Goal: Information Seeking & Learning: Compare options

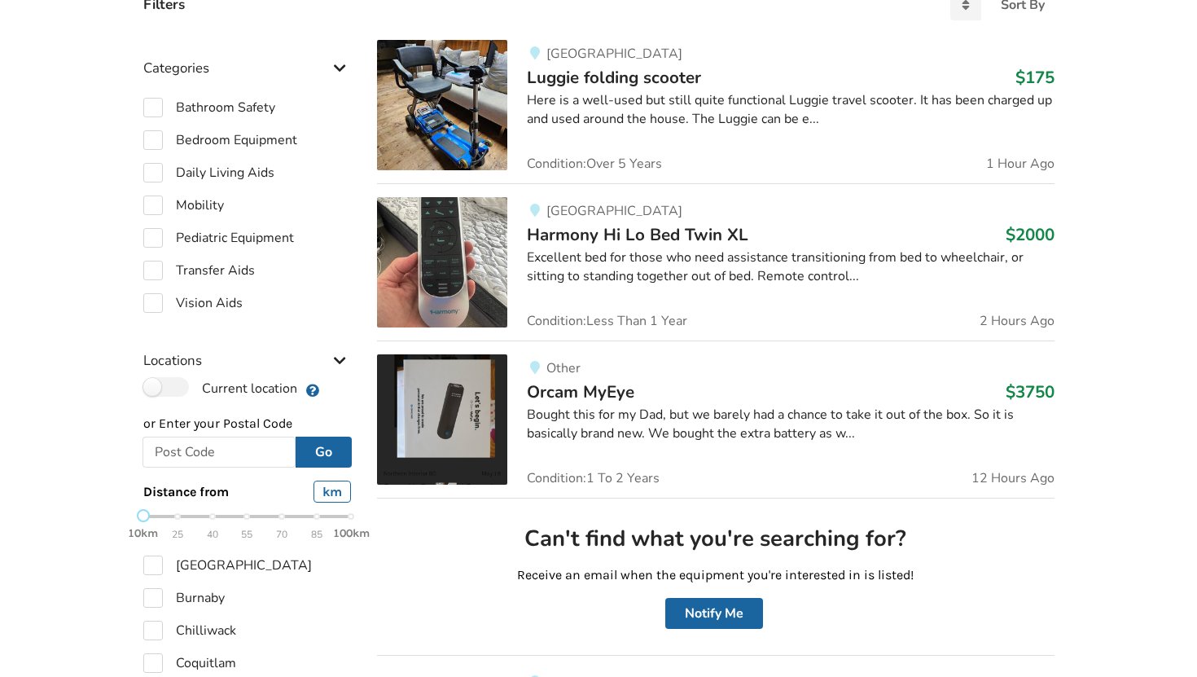
scroll to position [403, 0]
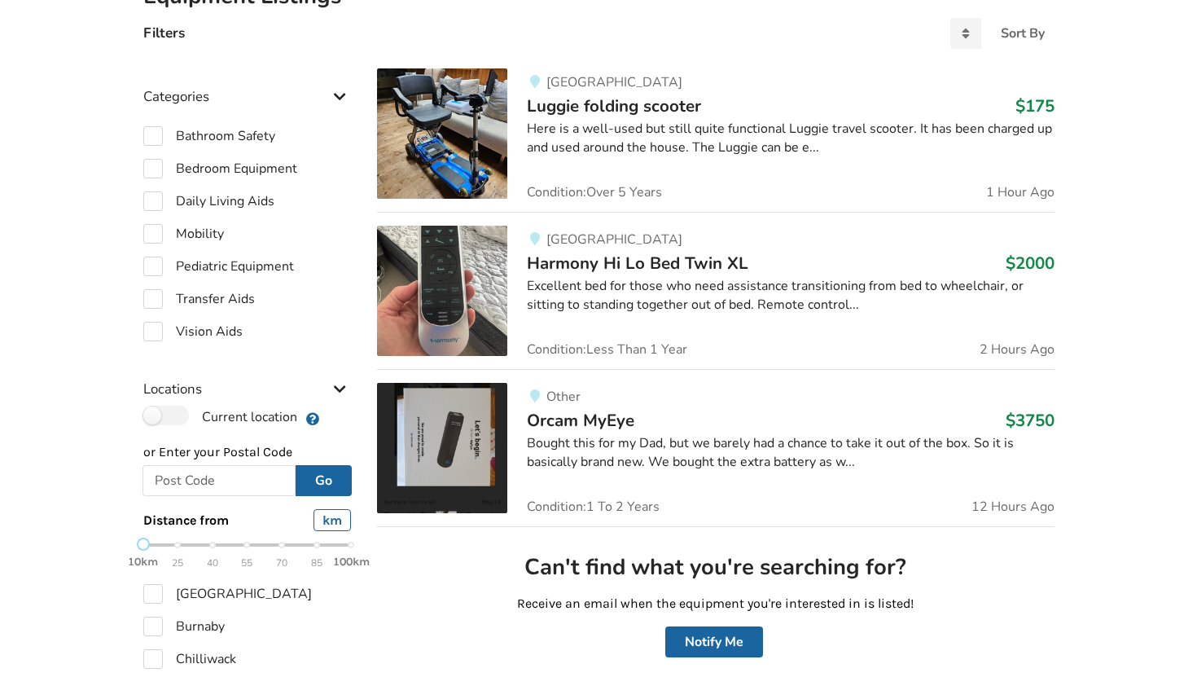
click at [559, 99] on span "Luggie folding scooter" at bounding box center [614, 105] width 174 height 23
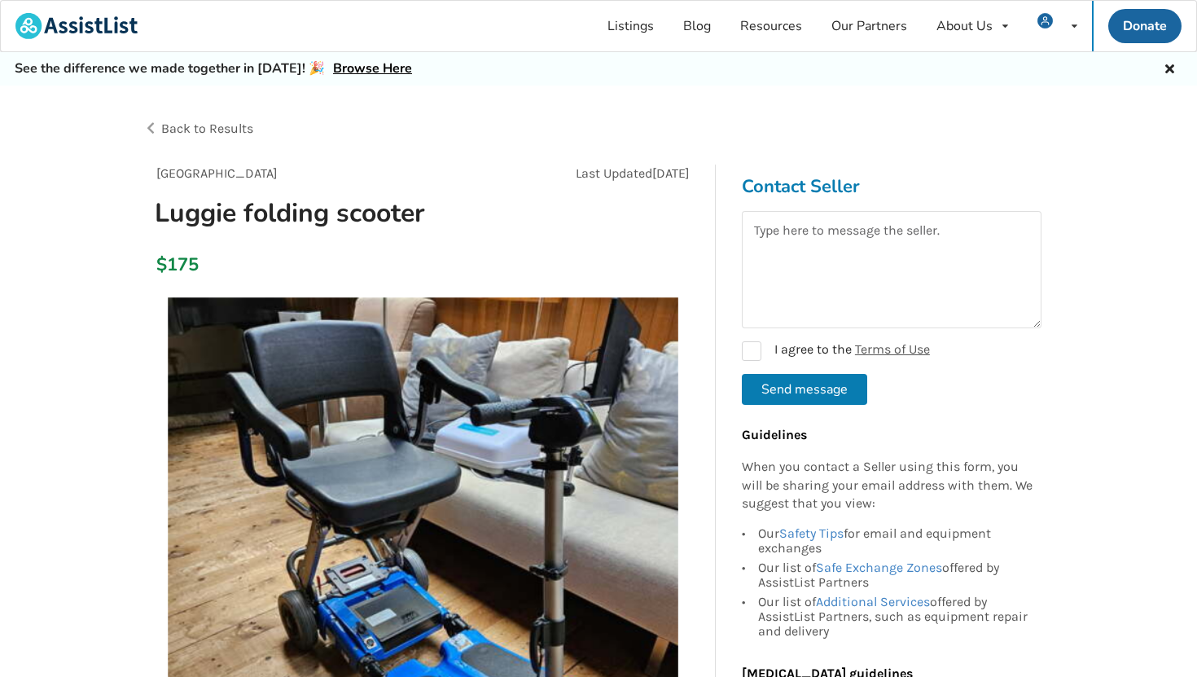
click at [226, 130] on span "Back to Results" at bounding box center [207, 128] width 92 height 15
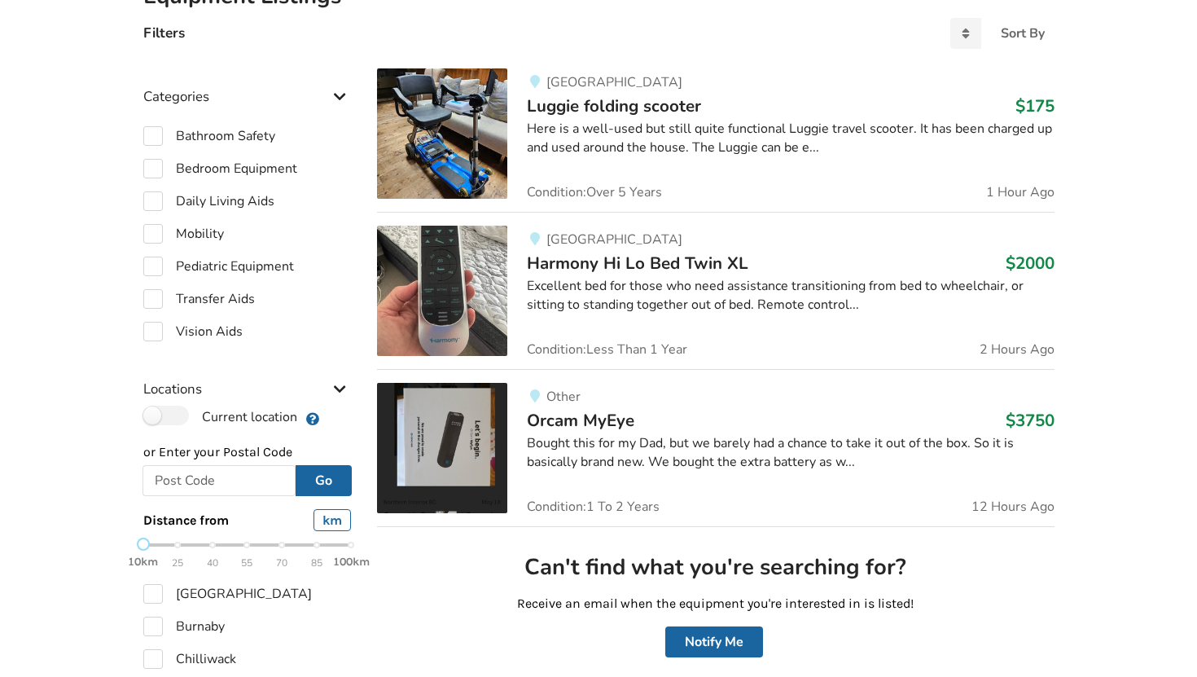
click at [524, 288] on div "North Vancouver Harmony Hi Lo Bed Twin XL $2000 Excellent bed for those who nee…" at bounding box center [780, 291] width 546 height 130
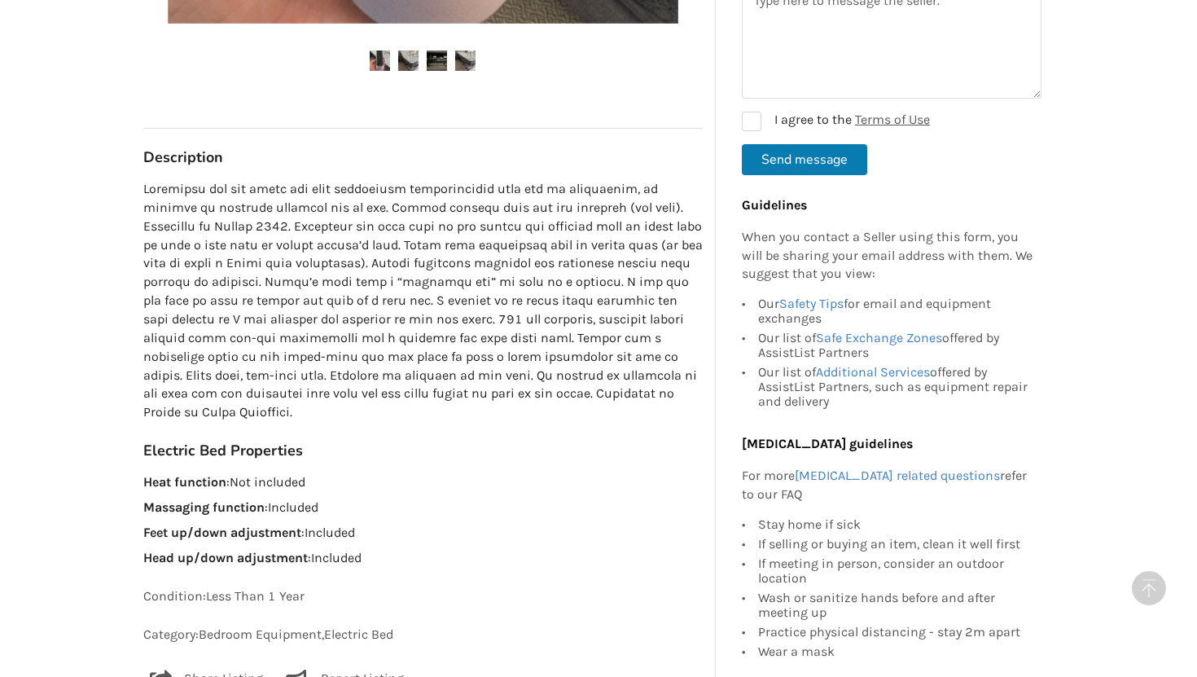
scroll to position [787, 0]
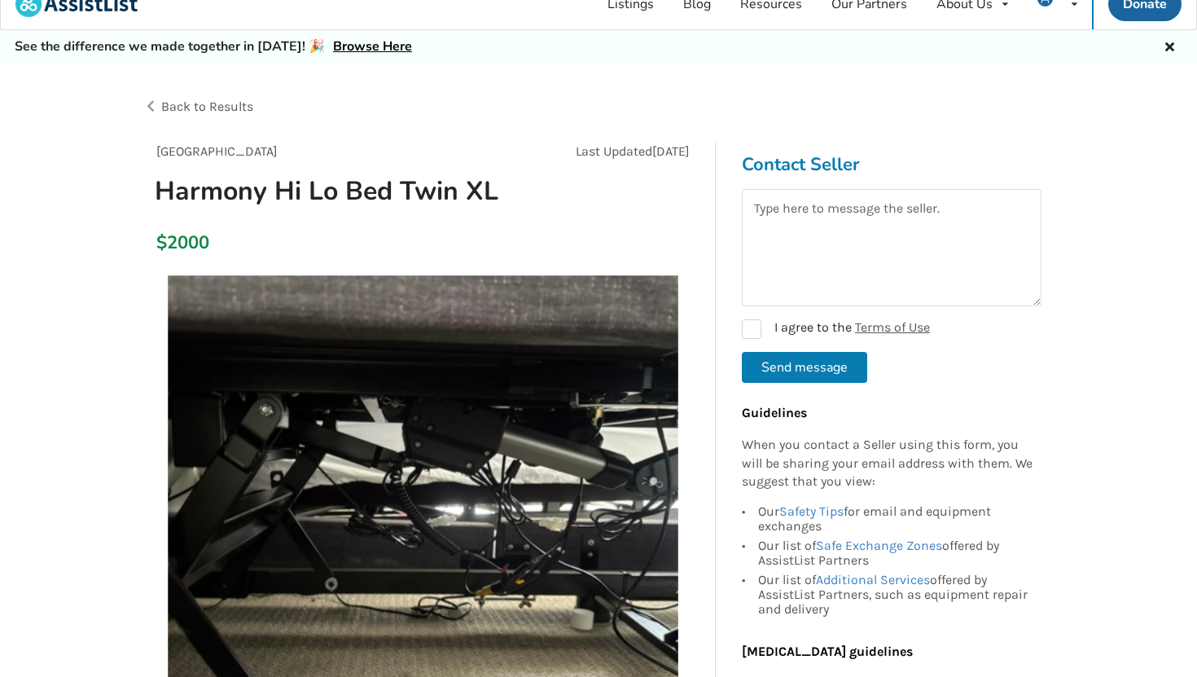
click at [191, 103] on span "Back to Results" at bounding box center [207, 106] width 92 height 15
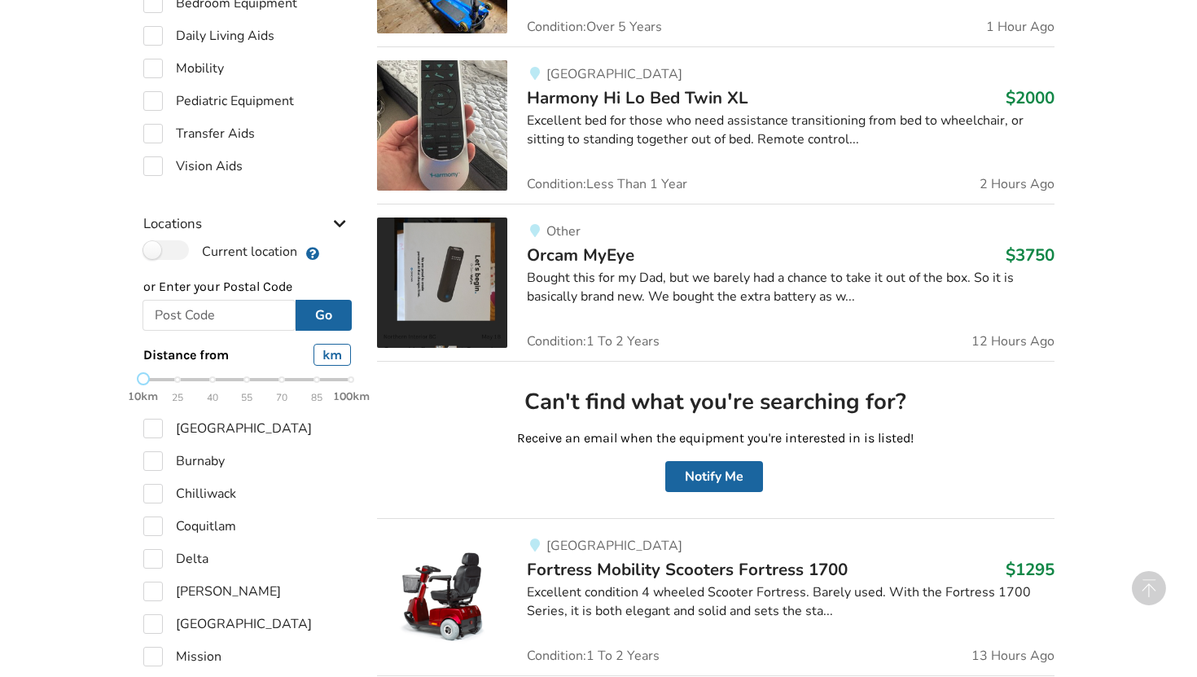
scroll to position [577, 0]
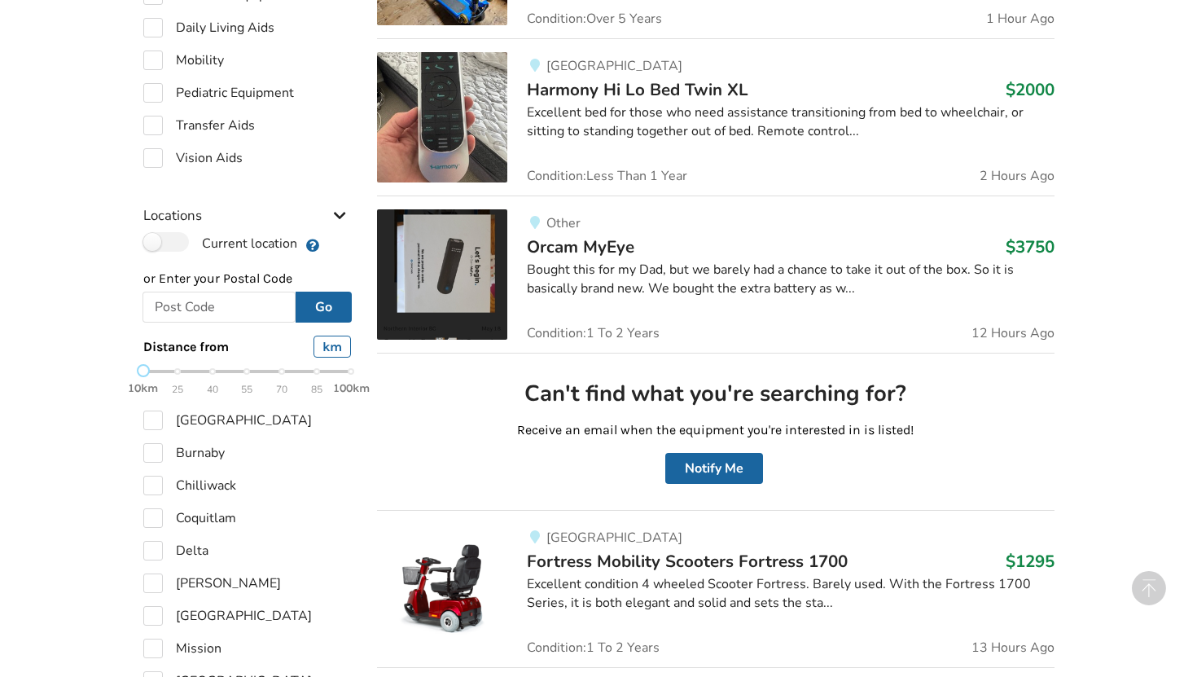
click at [577, 245] on span "Orcam MyEye" at bounding box center [580, 246] width 107 height 23
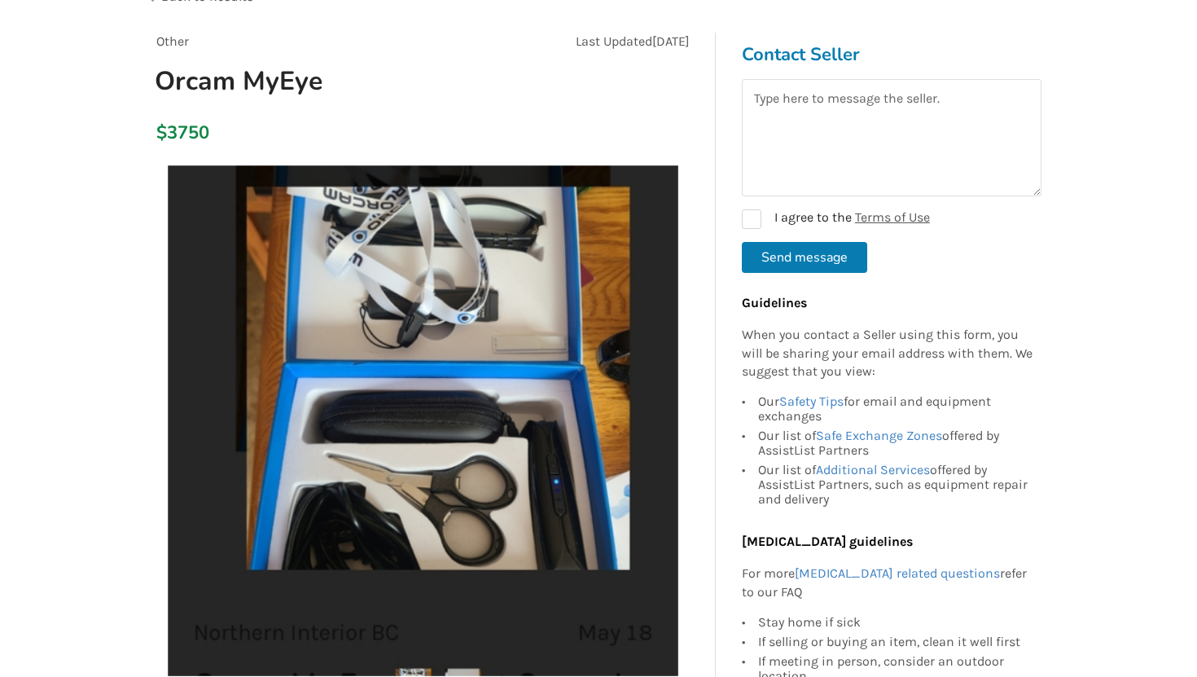
scroll to position [22, 0]
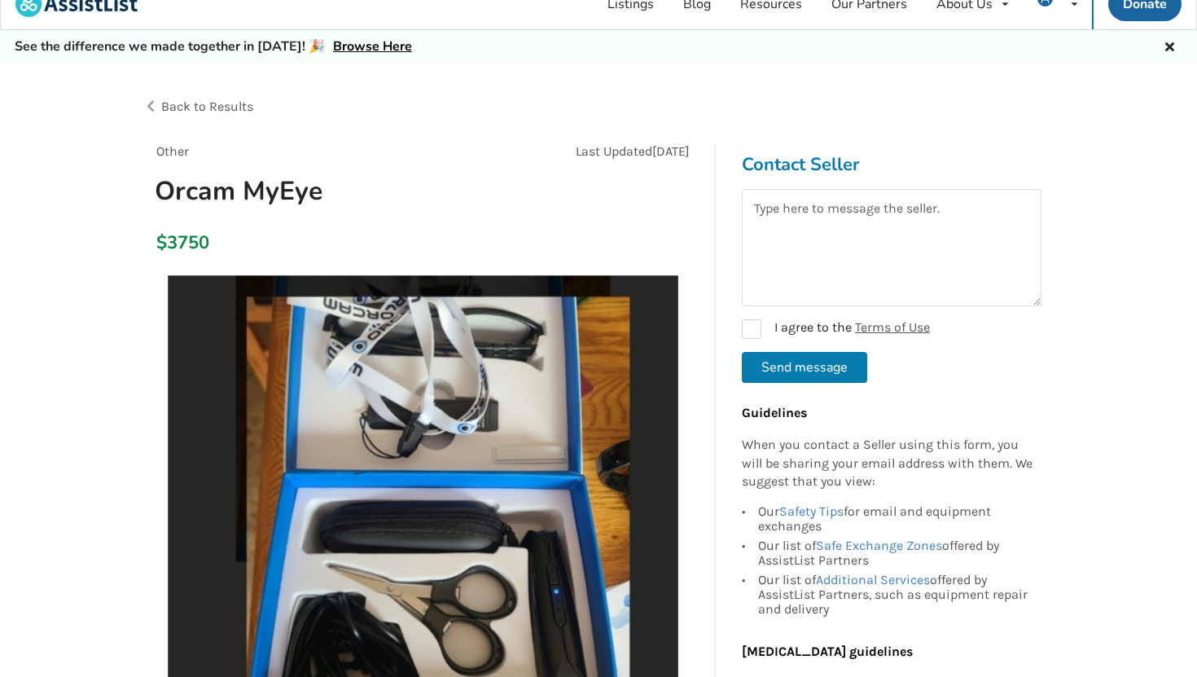
click at [230, 101] on span "Back to Results" at bounding box center [207, 106] width 92 height 15
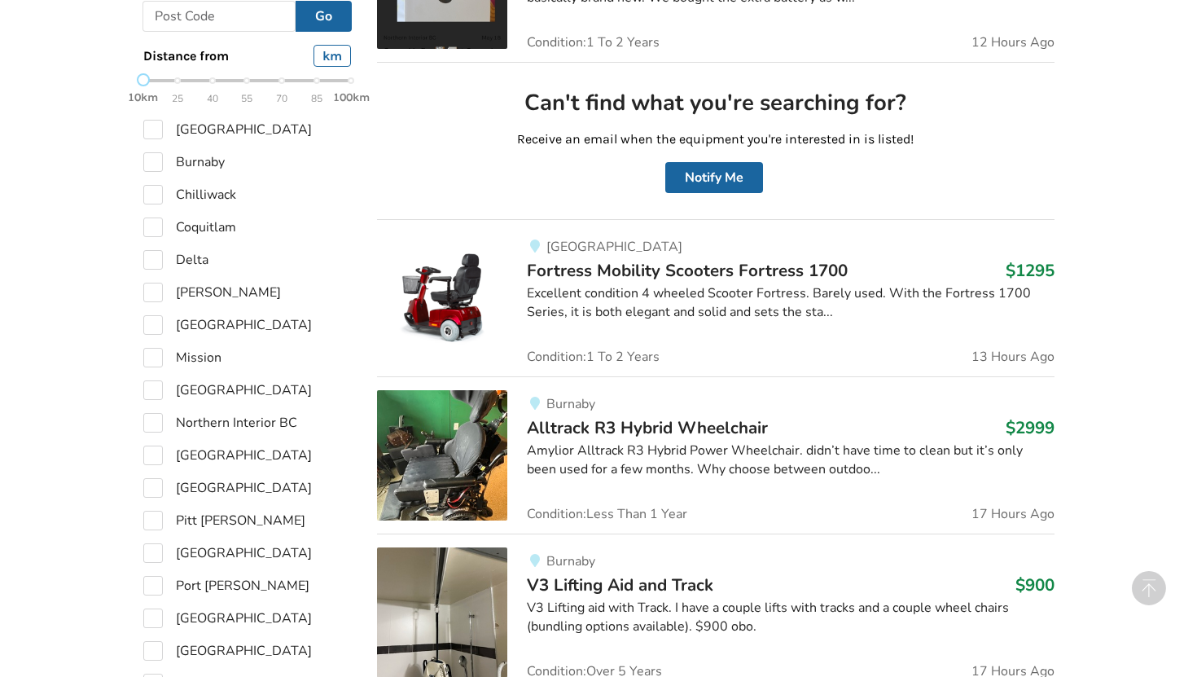
scroll to position [870, 0]
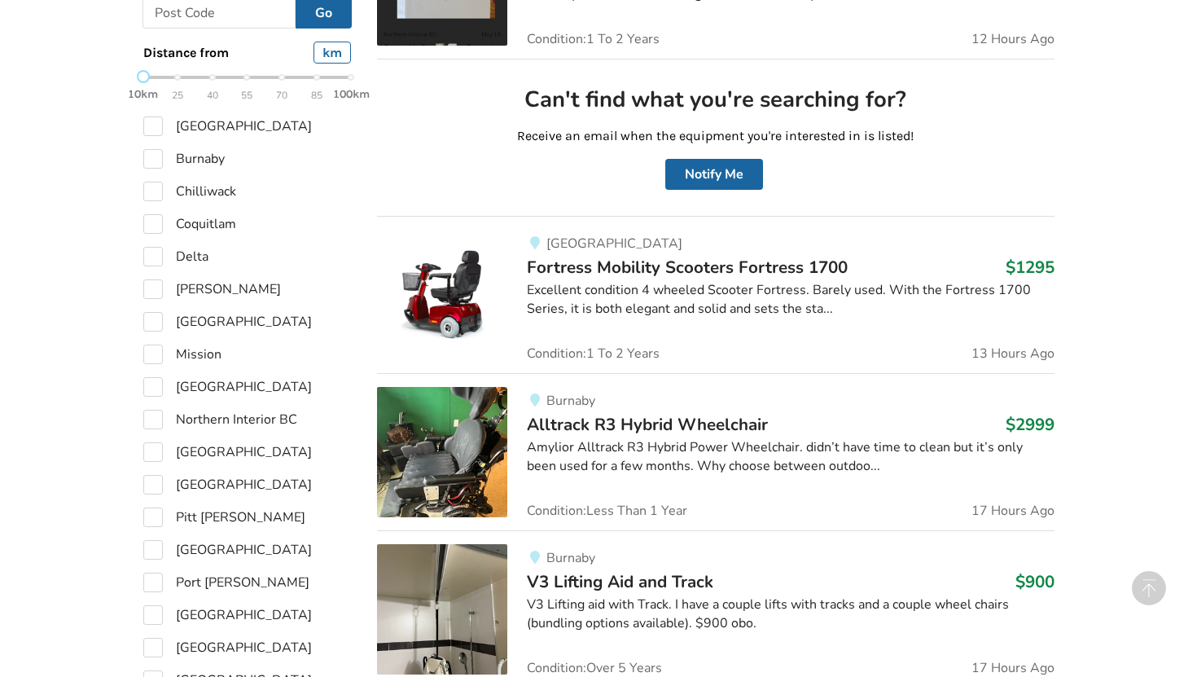
click at [597, 266] on span "Fortress Mobility Scooters Fortress 1700" at bounding box center [687, 267] width 321 height 23
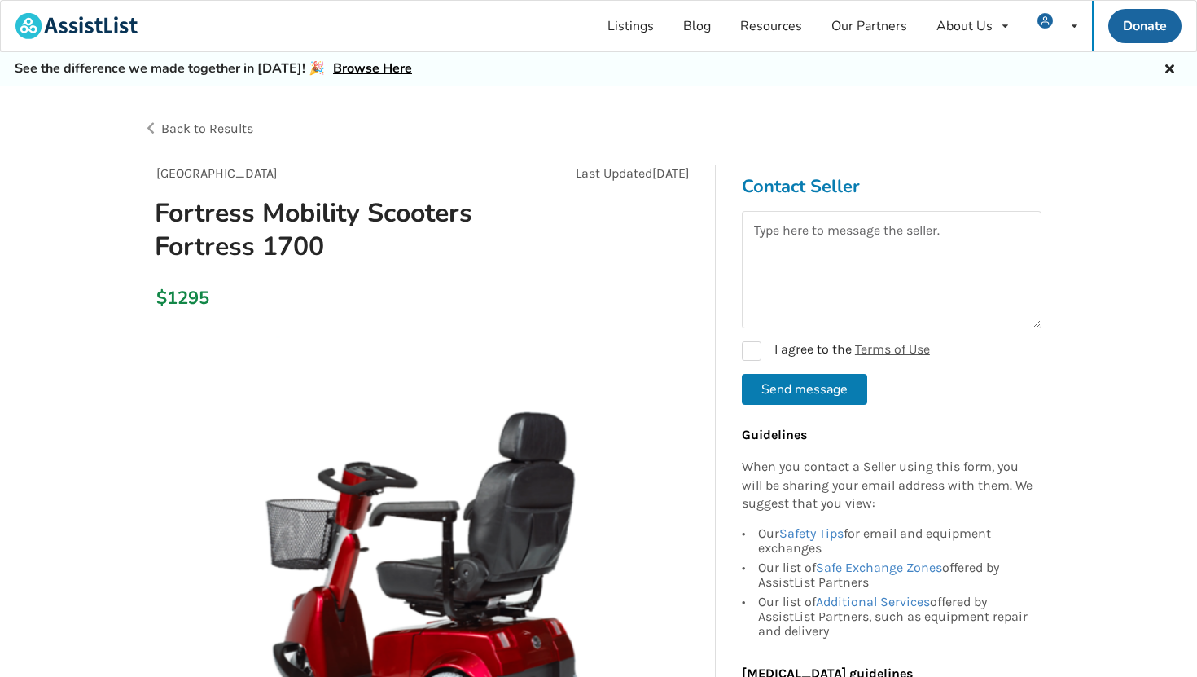
click at [239, 126] on span "Back to Results" at bounding box center [207, 128] width 92 height 15
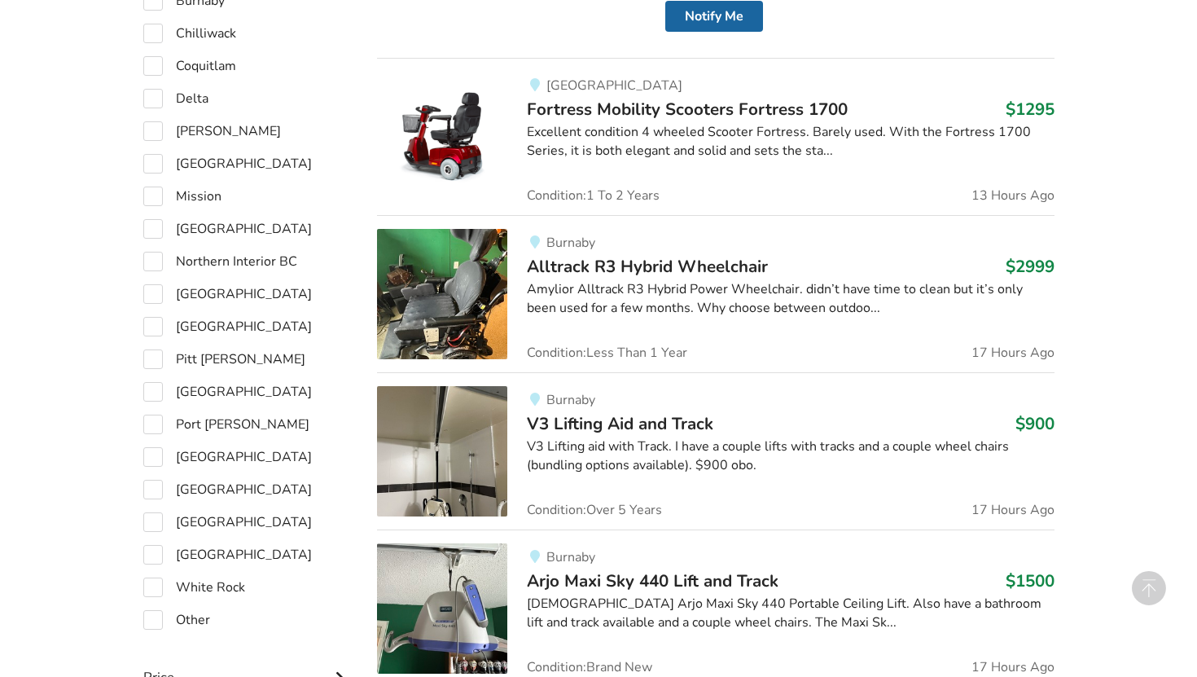
scroll to position [1054, 0]
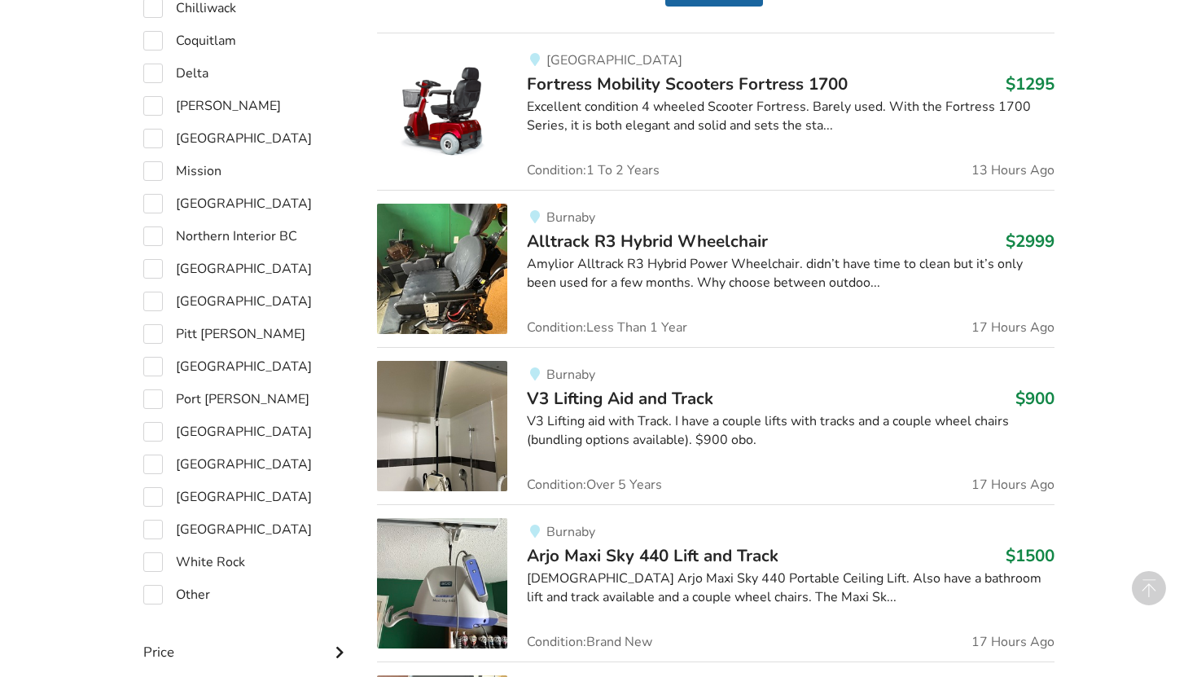
click at [605, 95] on div "Vancouver Fortress Mobility Scooters Fortress 1700 $1295 Excellent condition 4 …" at bounding box center [780, 111] width 546 height 130
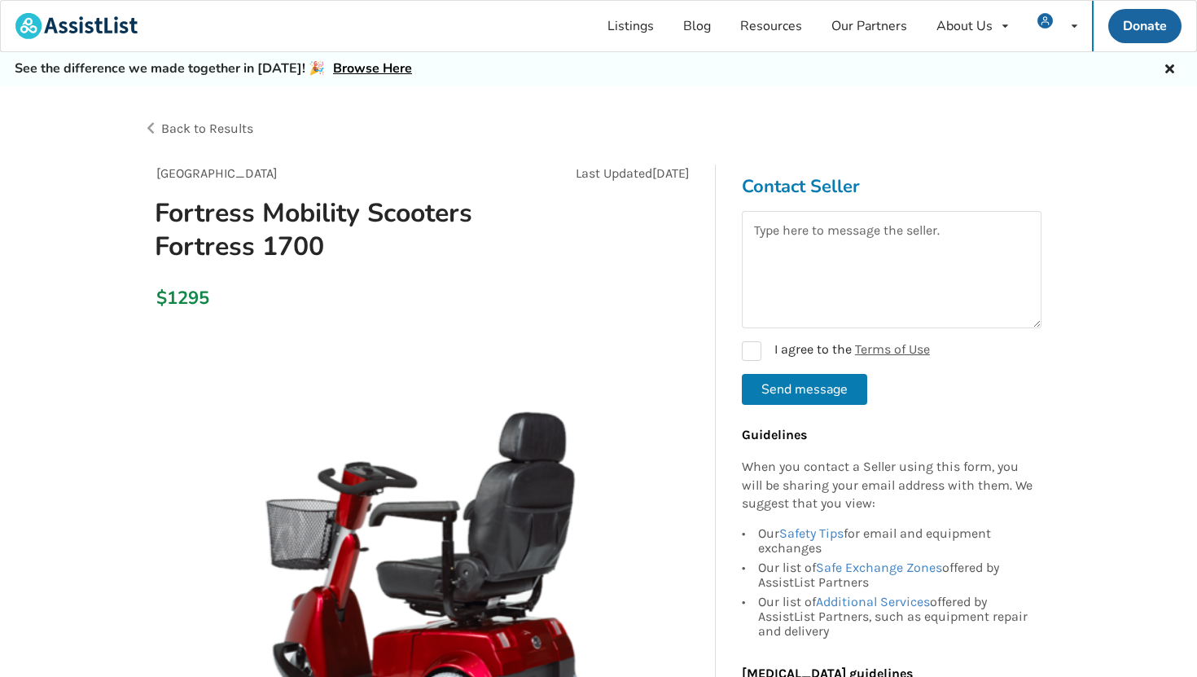
click at [218, 128] on span "Back to Results" at bounding box center [207, 128] width 92 height 15
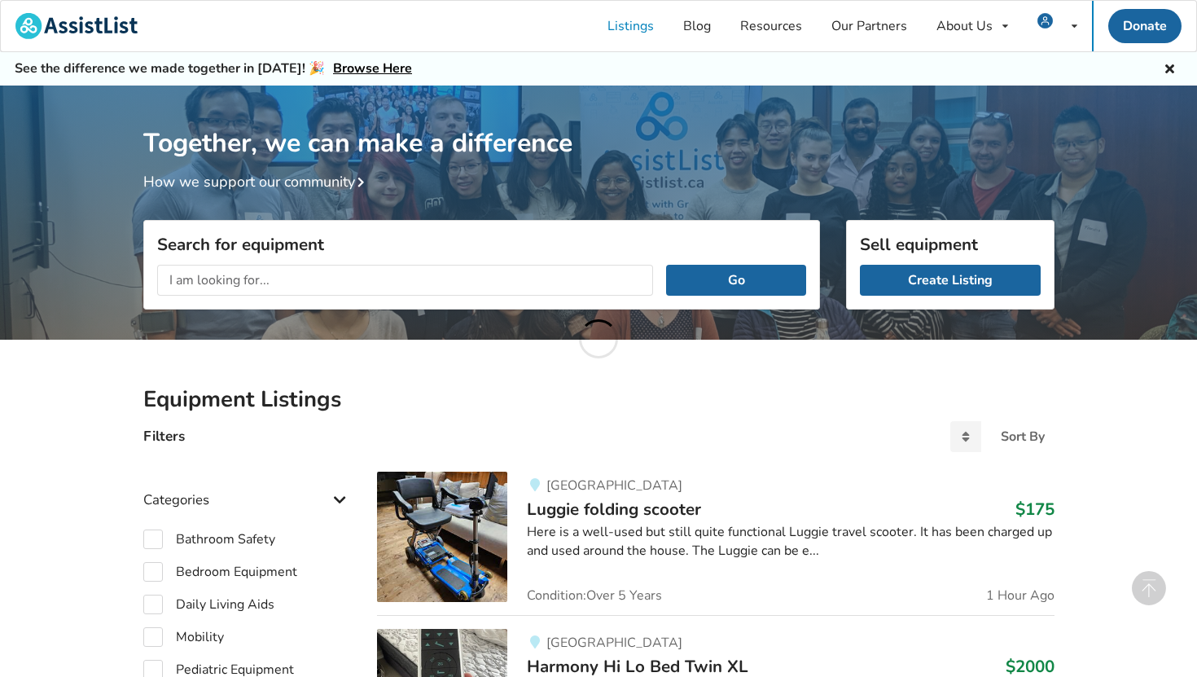
scroll to position [1054, 0]
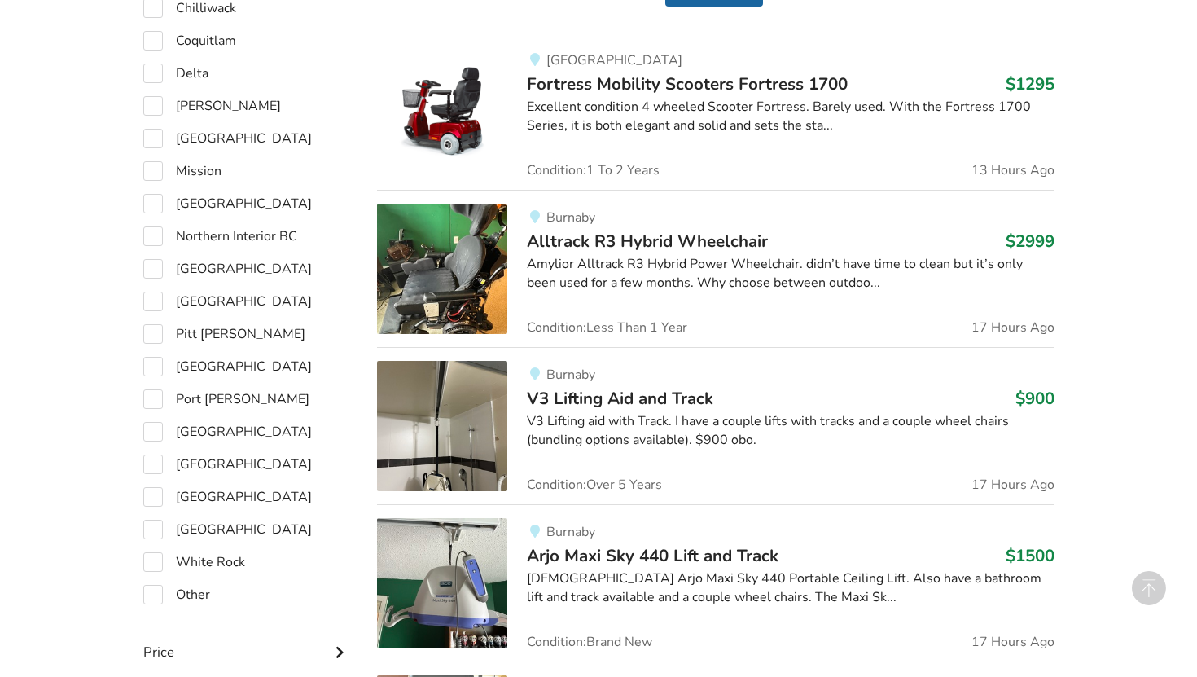
click at [595, 250] on span "Alltrack R3 Hybrid Wheelchair" at bounding box center [647, 241] width 241 height 23
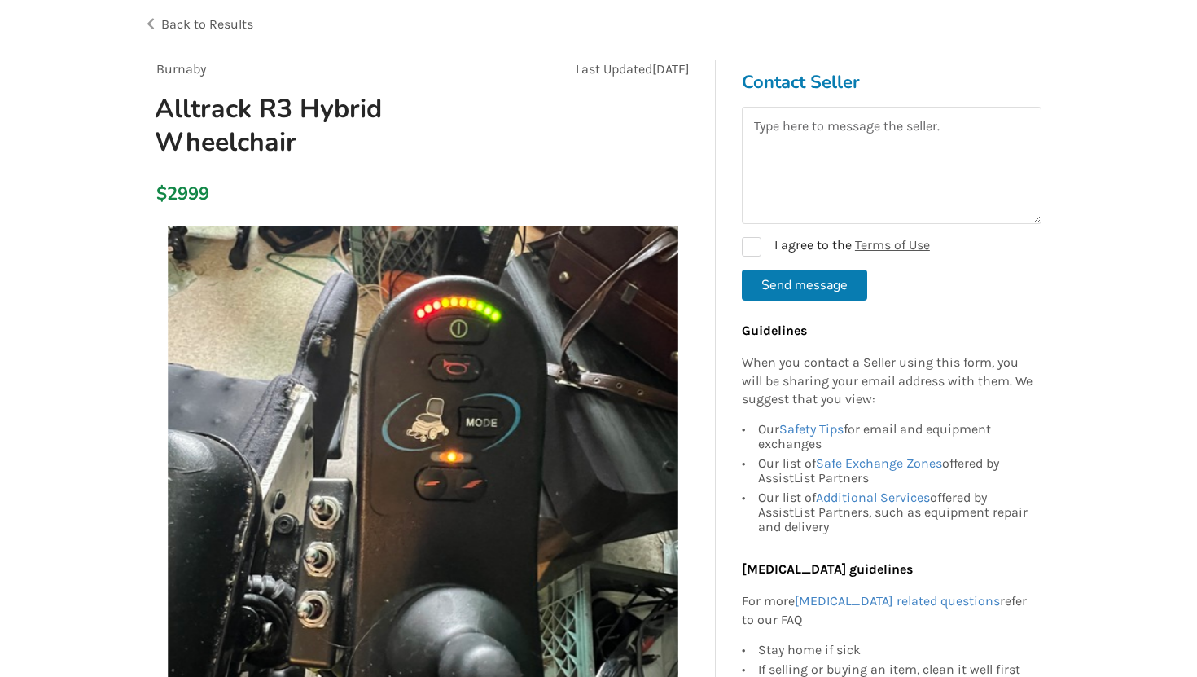
click at [222, 24] on span "Back to Results" at bounding box center [207, 23] width 92 height 15
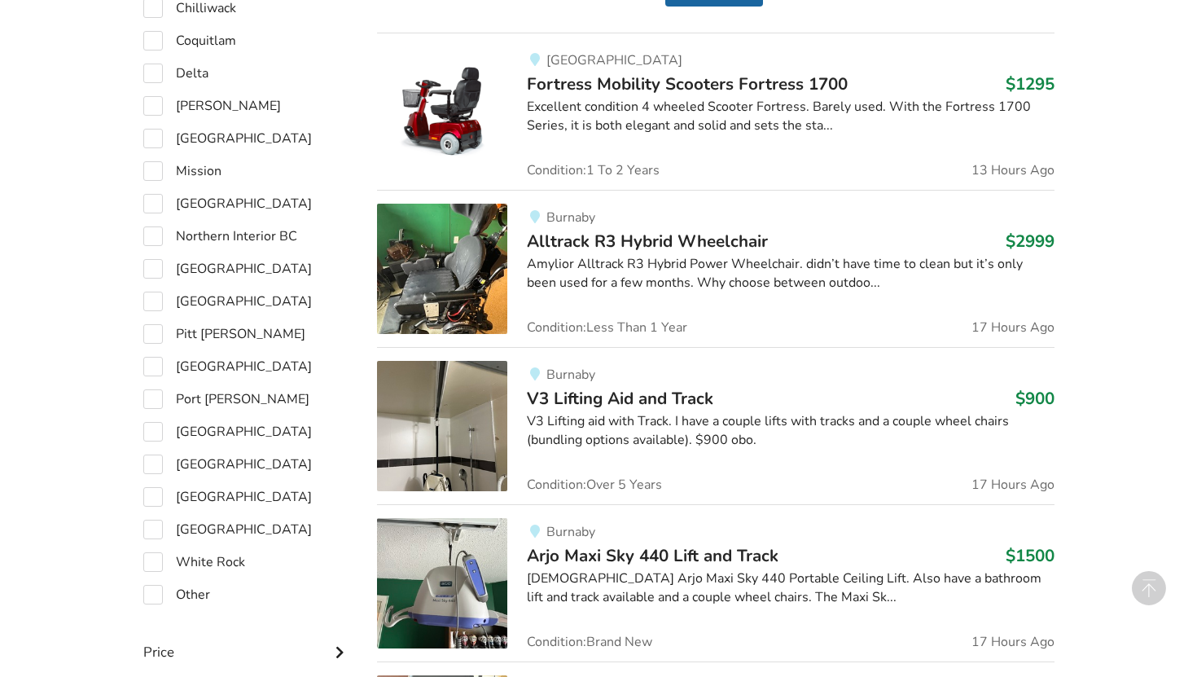
click at [583, 393] on span "V3 Lifting Aid and Track" at bounding box center [620, 398] width 186 height 23
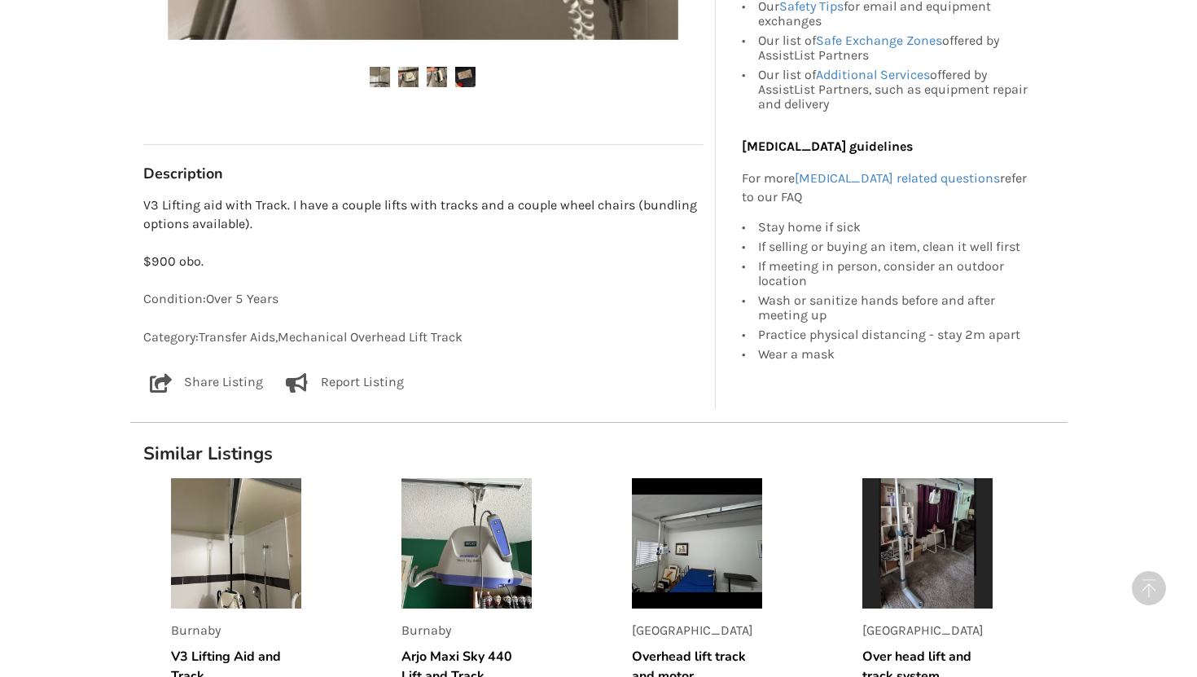
scroll to position [771, 0]
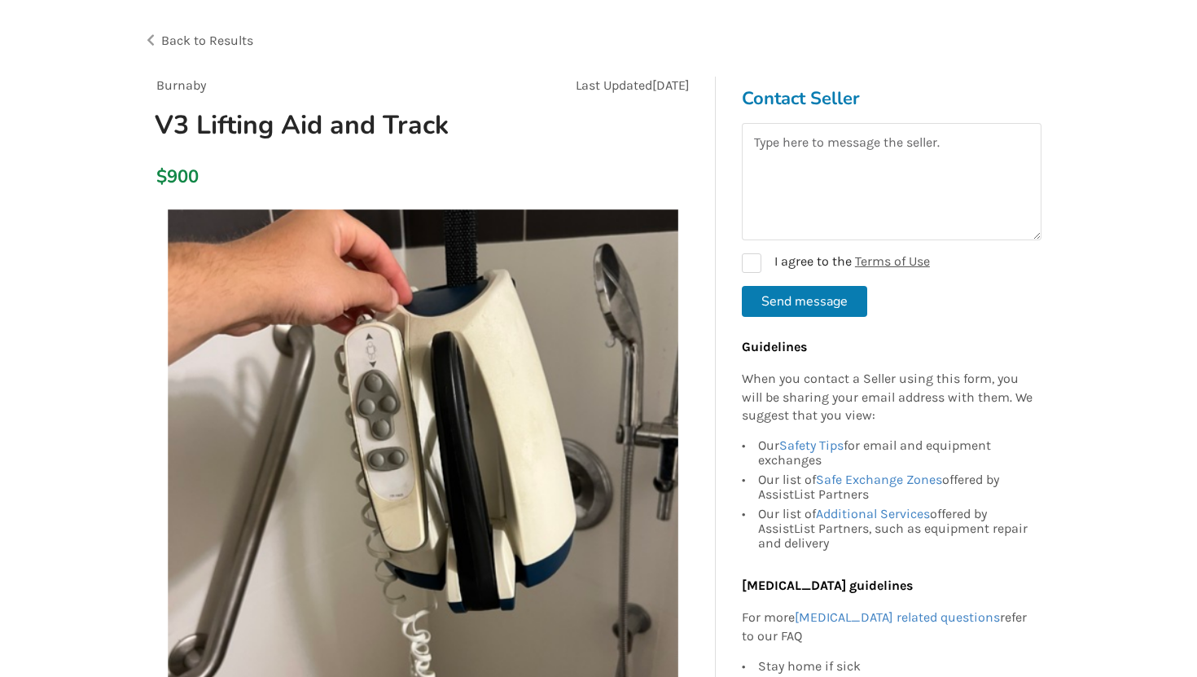
click at [224, 36] on span "Back to Results" at bounding box center [207, 40] width 92 height 15
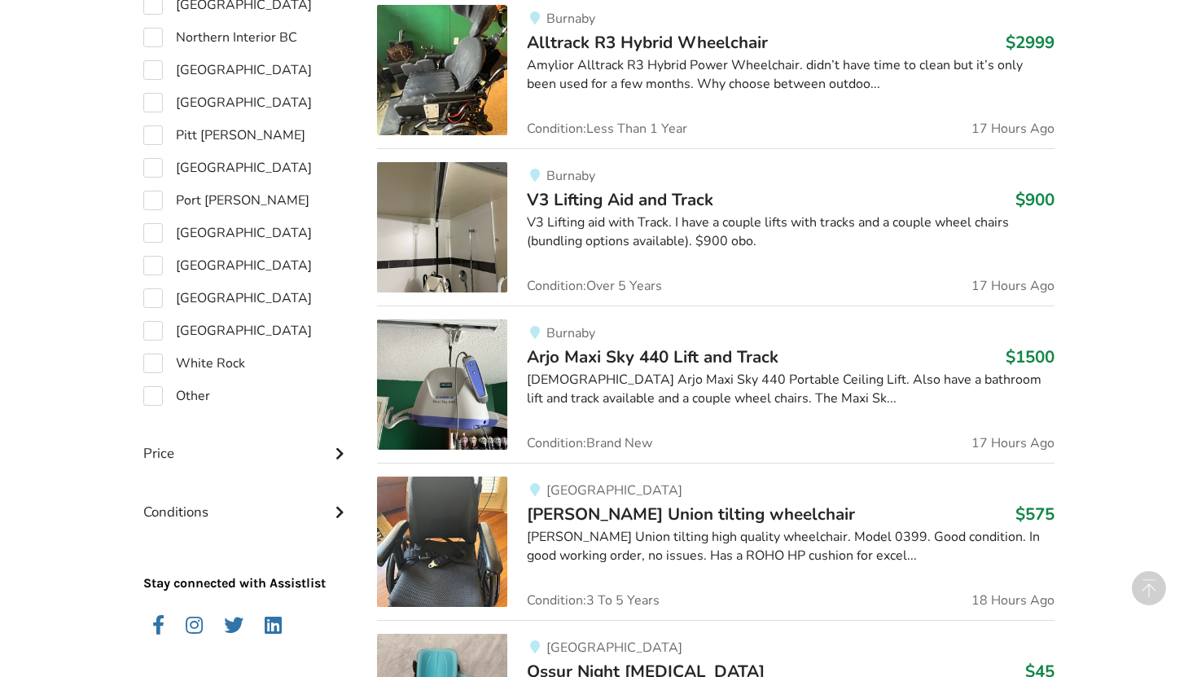
scroll to position [1261, 0]
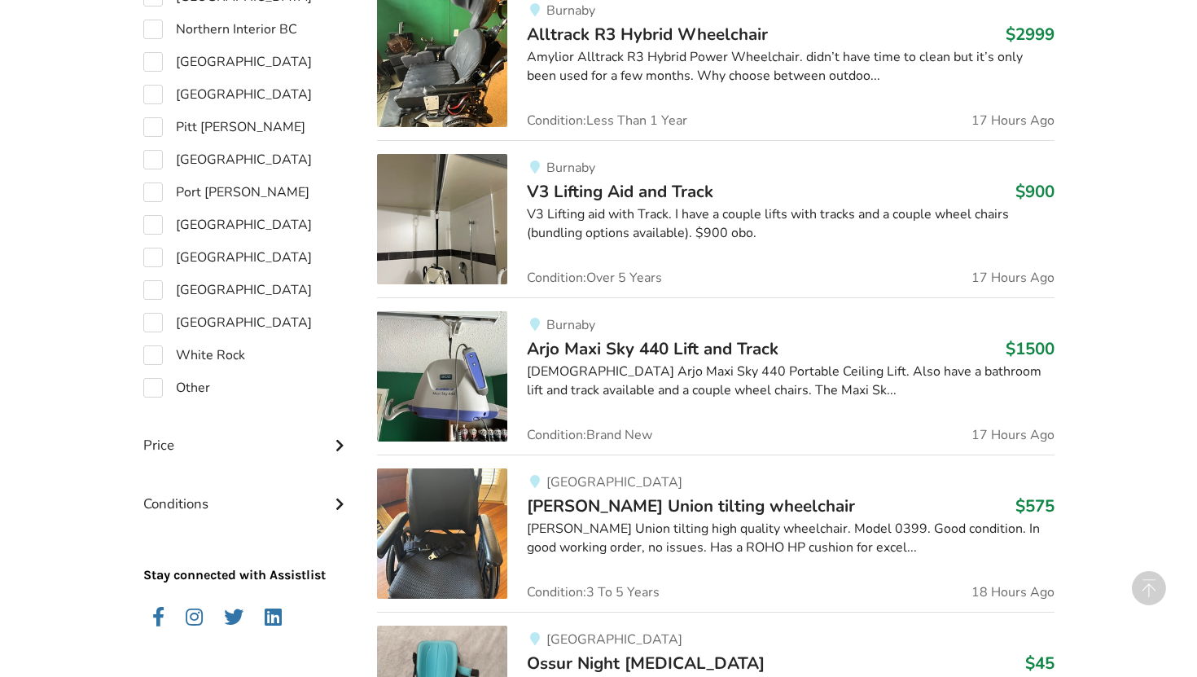
click at [581, 347] on span "Arjo Maxi Sky 440 Lift and Track" at bounding box center [653, 348] width 252 height 23
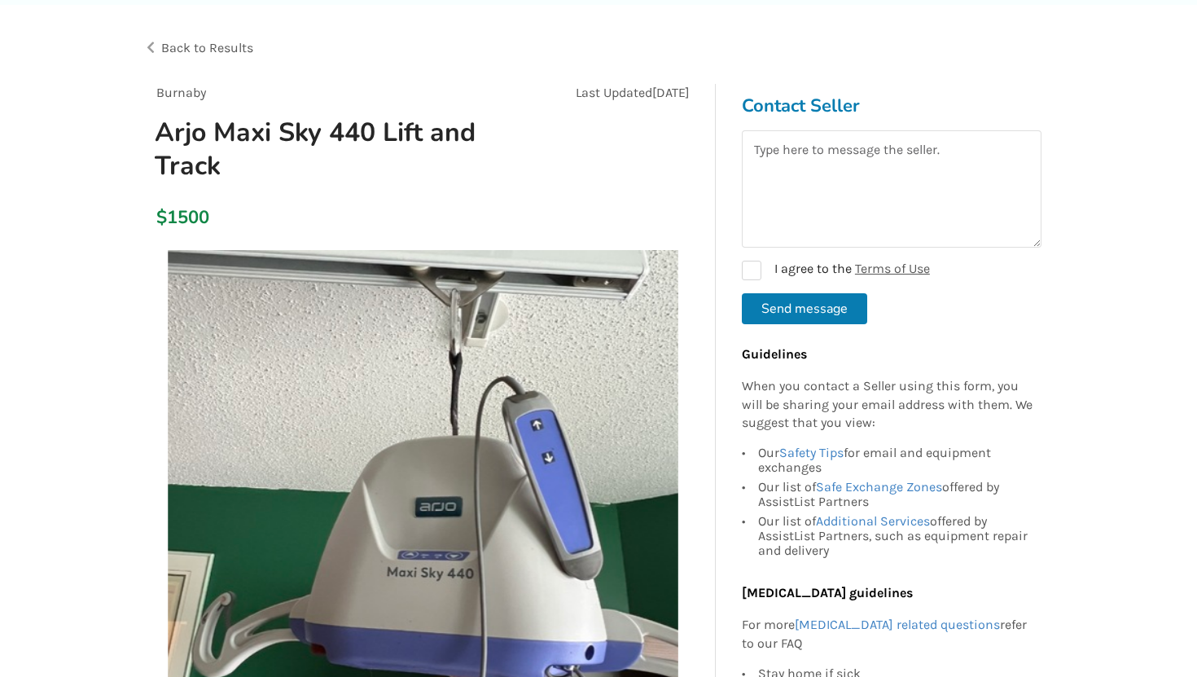
scroll to position [46, 0]
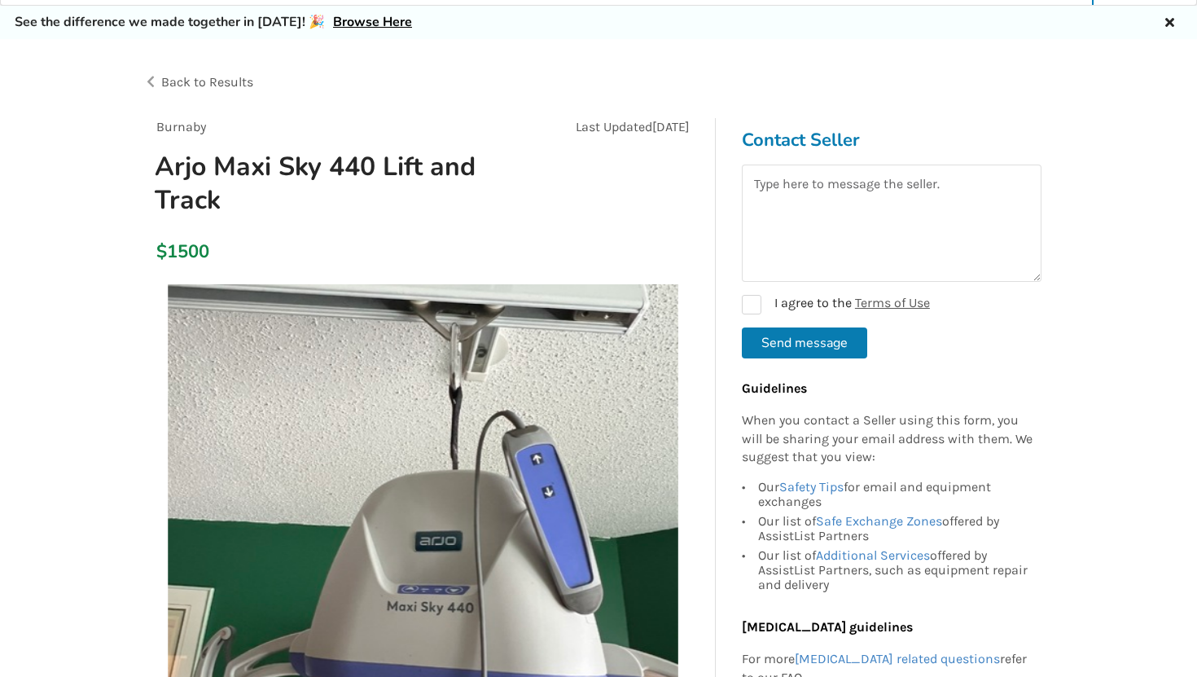
click at [218, 83] on span "Back to Results" at bounding box center [207, 81] width 92 height 15
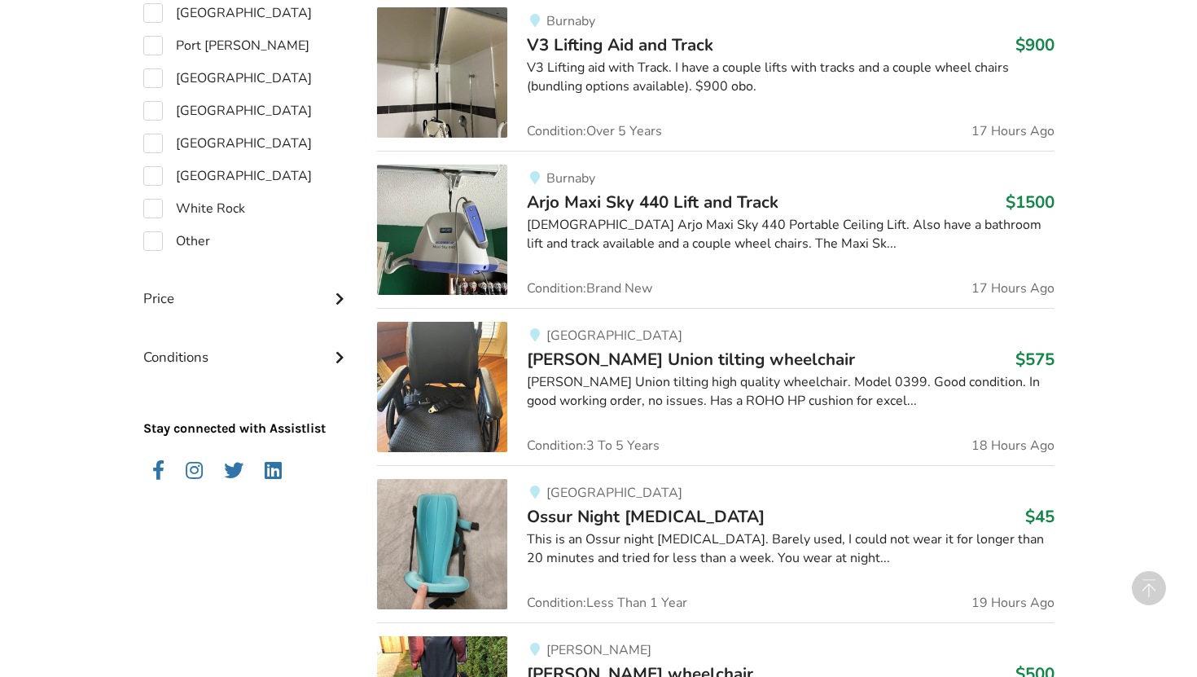
scroll to position [1410, 0]
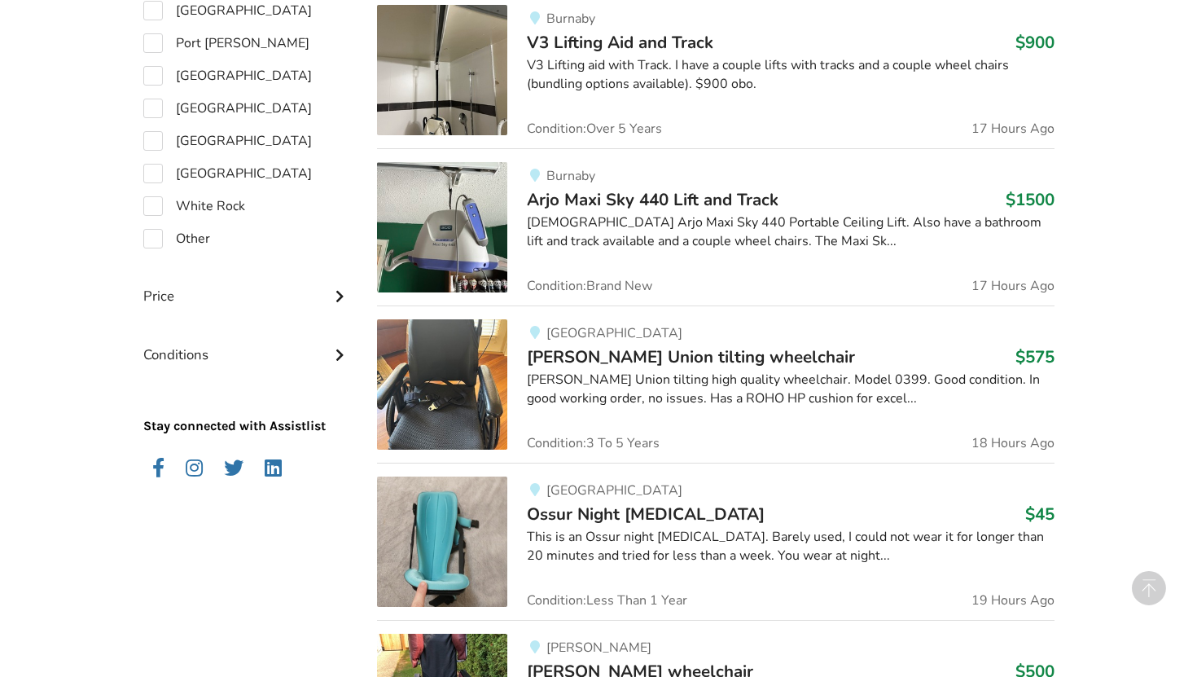
click at [591, 347] on span "[PERSON_NAME] Union tilting wheelchair" at bounding box center [691, 356] width 328 height 23
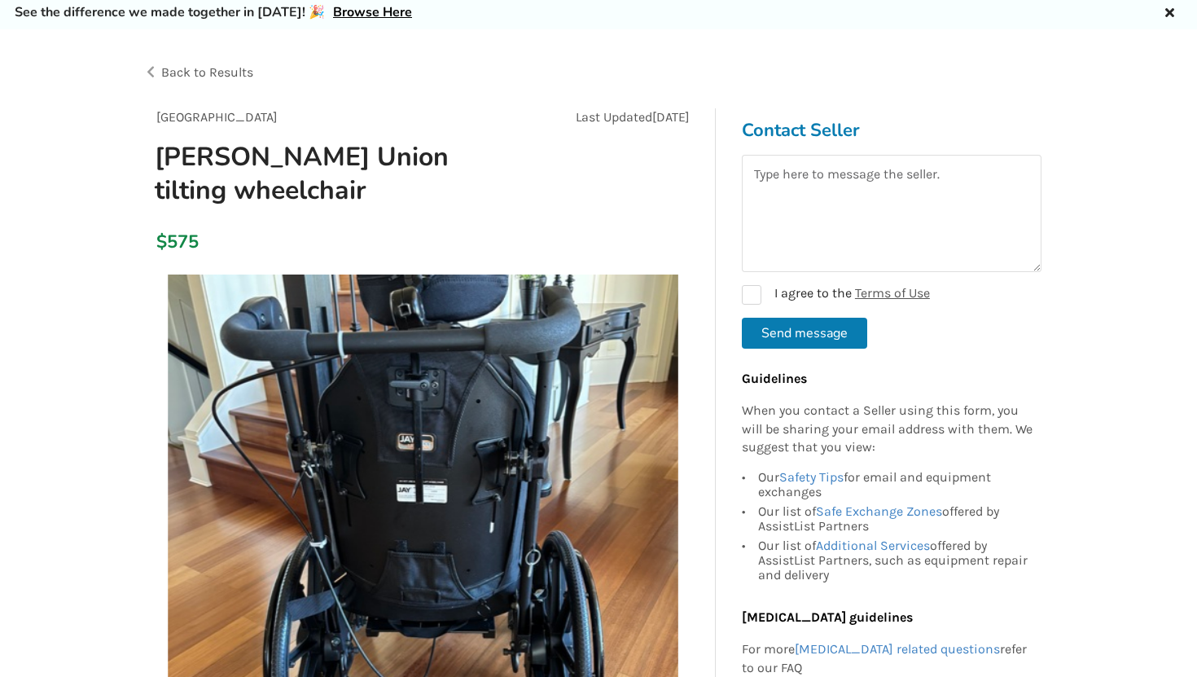
click at [226, 64] on span "Back to Results" at bounding box center [207, 71] width 92 height 15
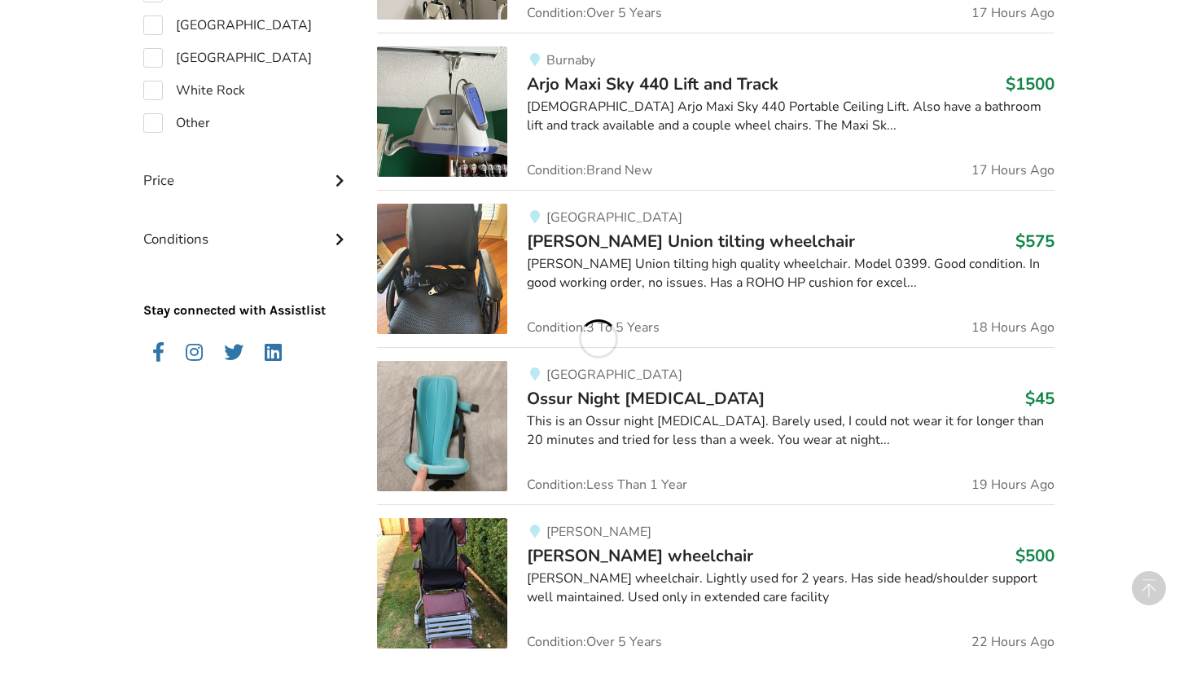
scroll to position [1540, 0]
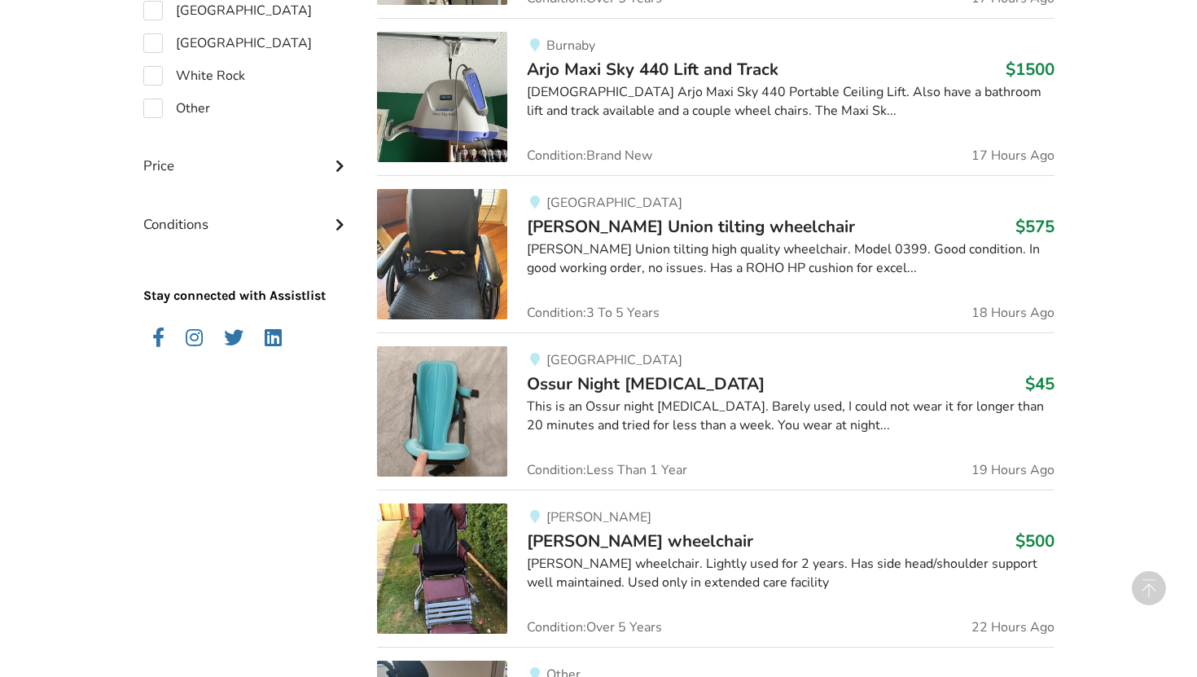
click at [579, 375] on span "Ossur Night [MEDICAL_DATA]" at bounding box center [646, 383] width 238 height 23
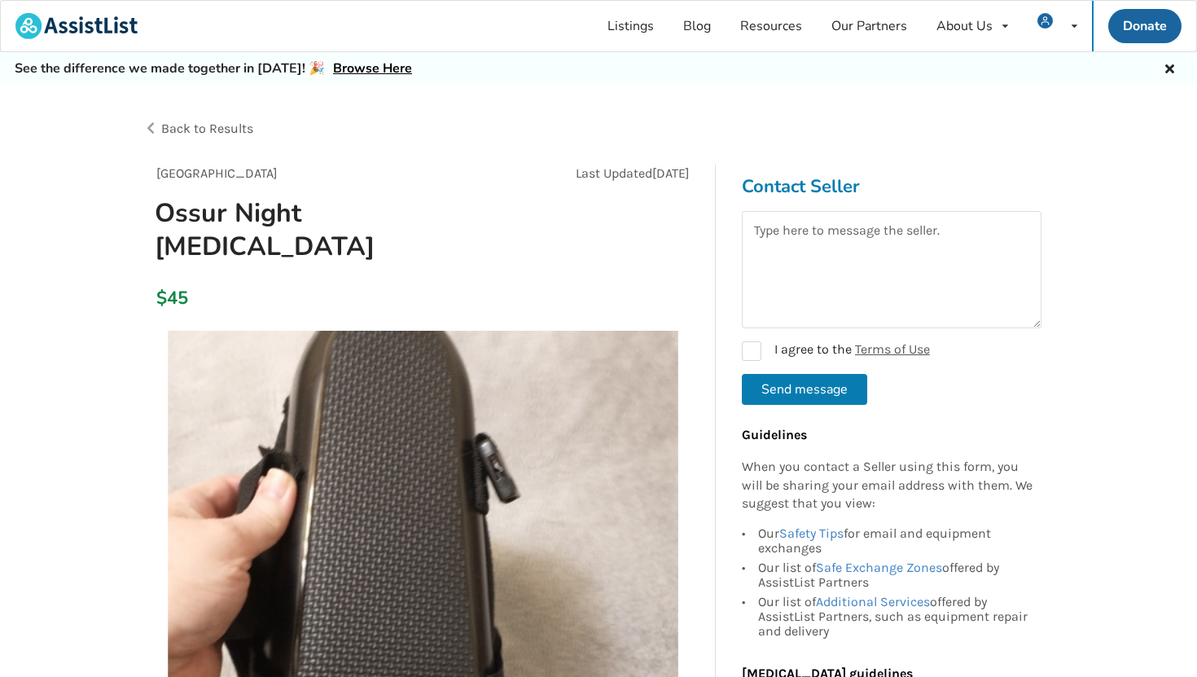
click at [234, 125] on span "Back to Results" at bounding box center [207, 128] width 92 height 15
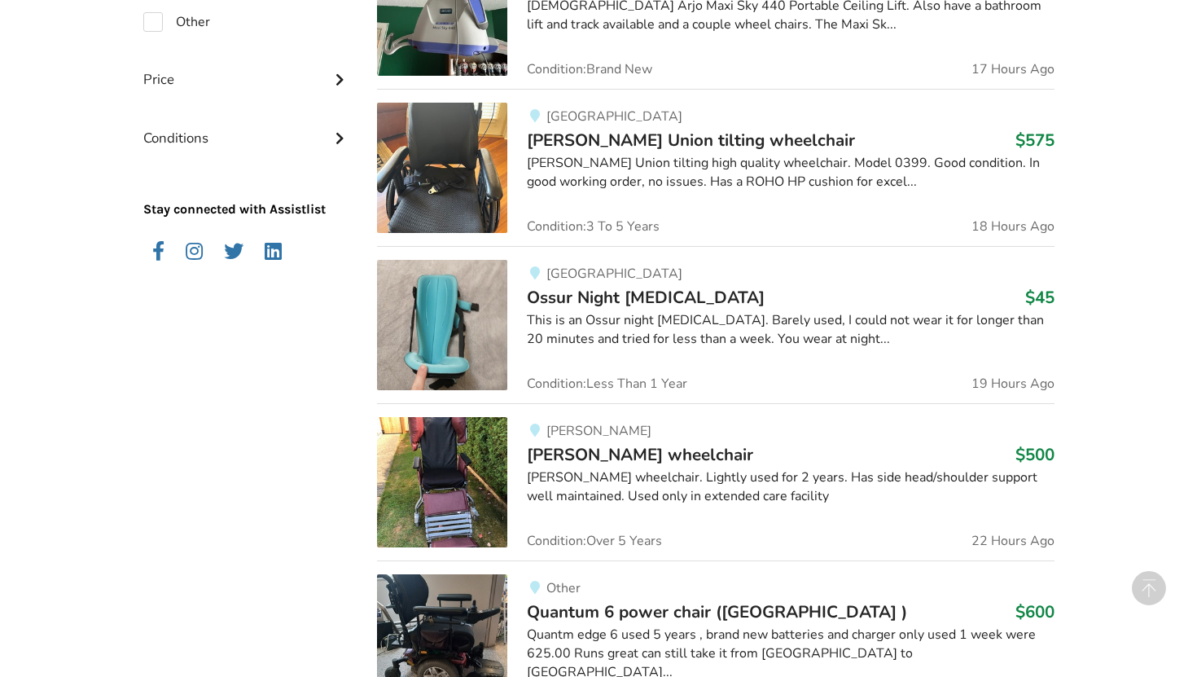
scroll to position [1629, 0]
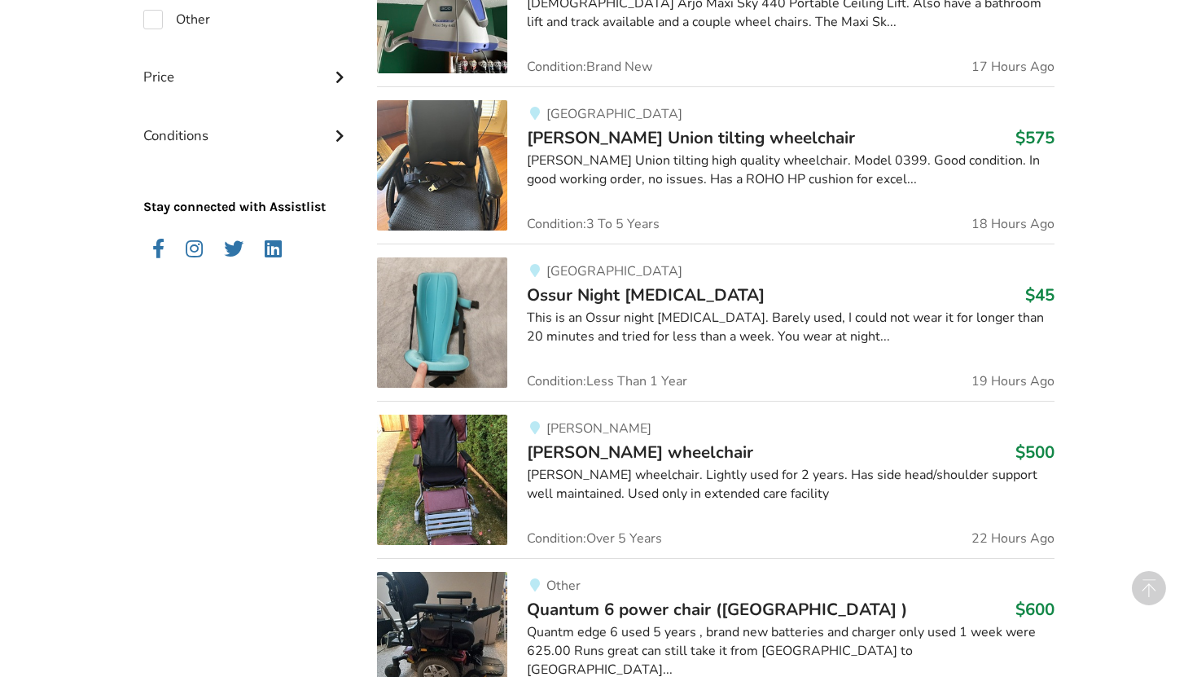
click at [572, 446] on span "[PERSON_NAME] wheelchair" at bounding box center [640, 452] width 226 height 23
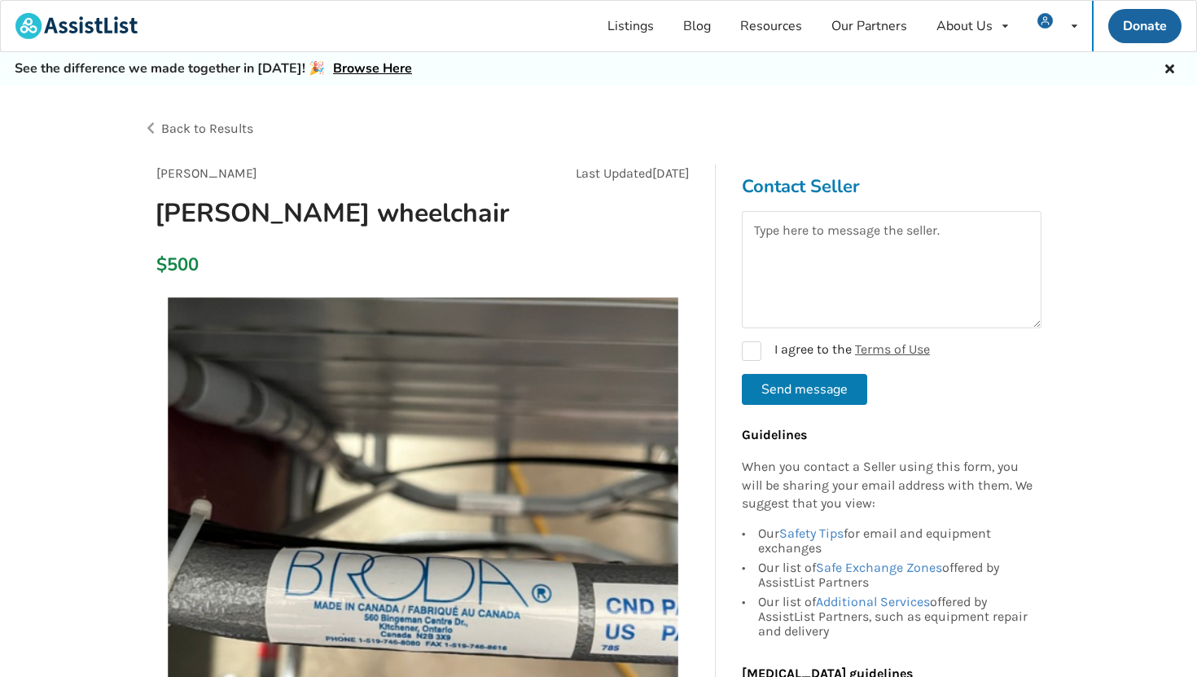
click at [235, 125] on span "Back to Results" at bounding box center [207, 128] width 92 height 15
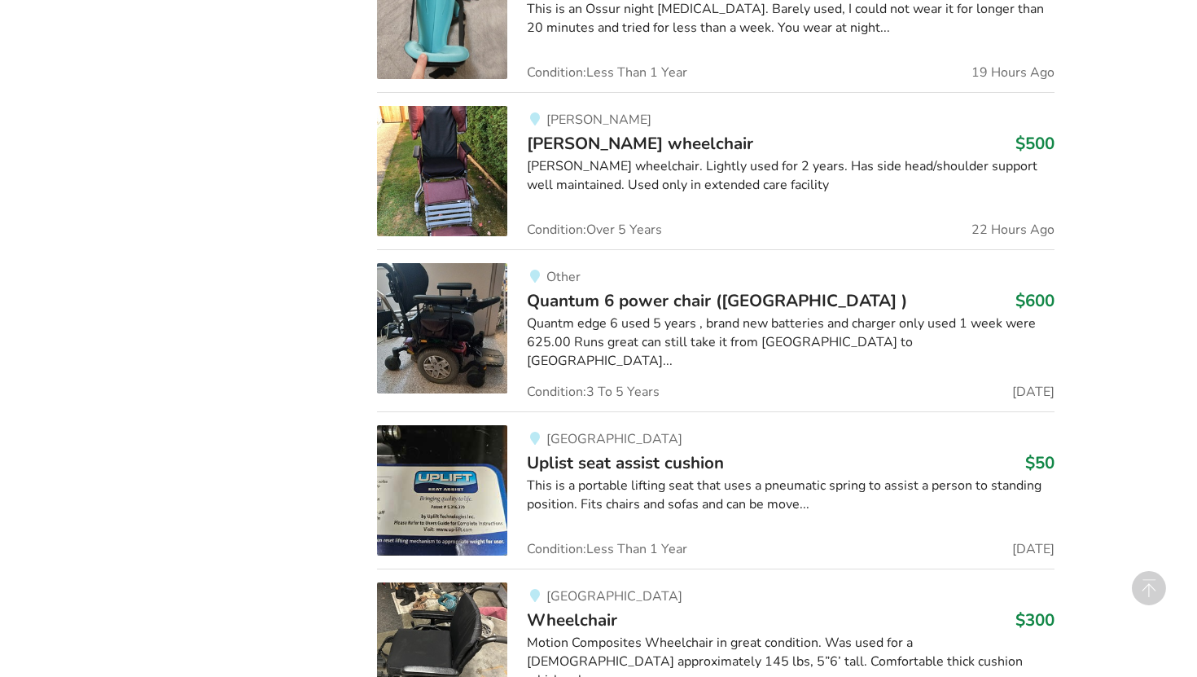
scroll to position [1962, 0]
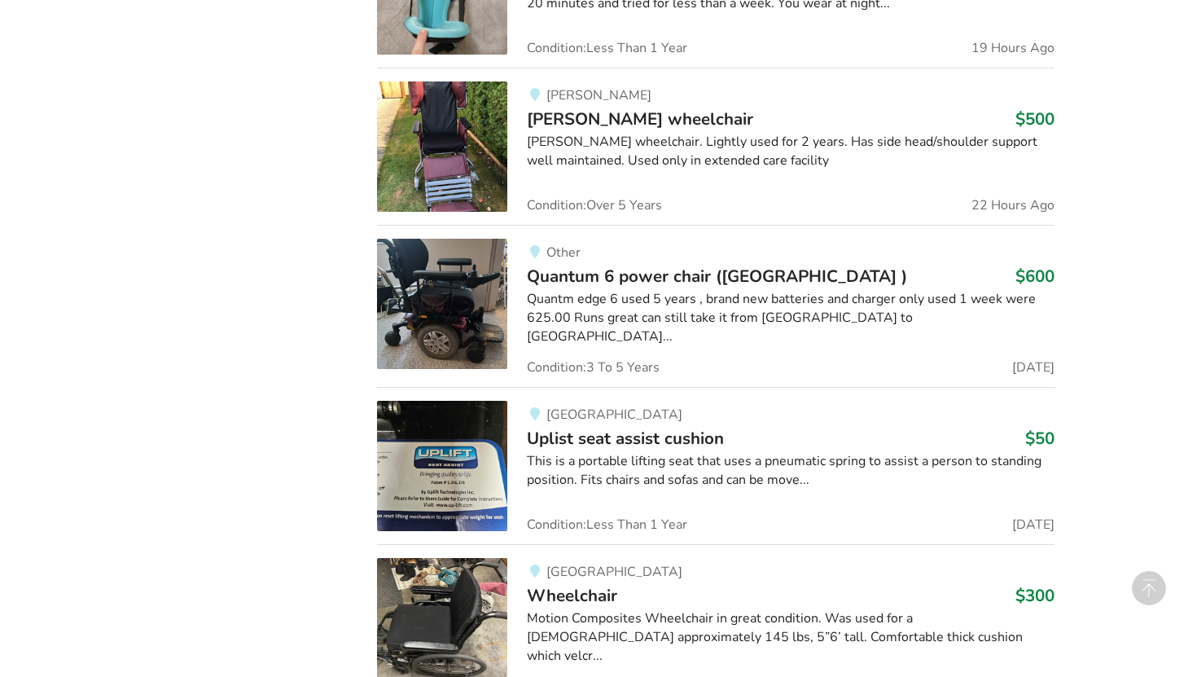
click at [576, 271] on span "Quantum 6 power chair ([GEOGRAPHIC_DATA] )" at bounding box center [717, 276] width 380 height 23
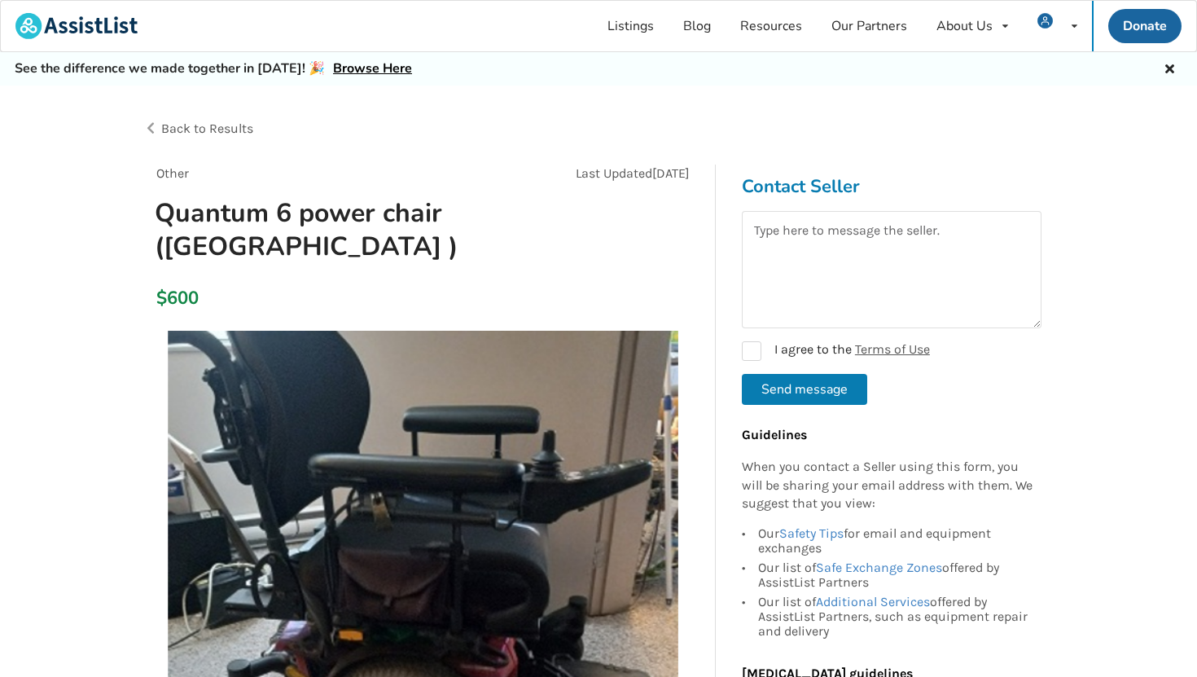
click at [224, 125] on span "Back to Results" at bounding box center [207, 128] width 92 height 15
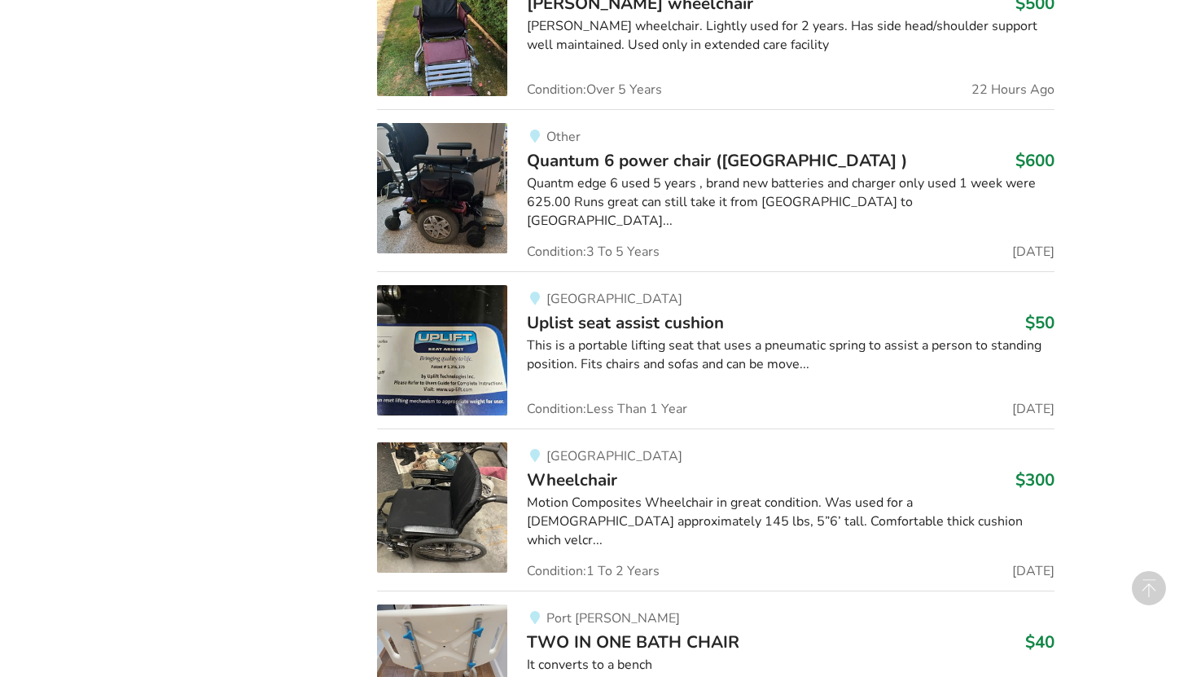
scroll to position [2080, 0]
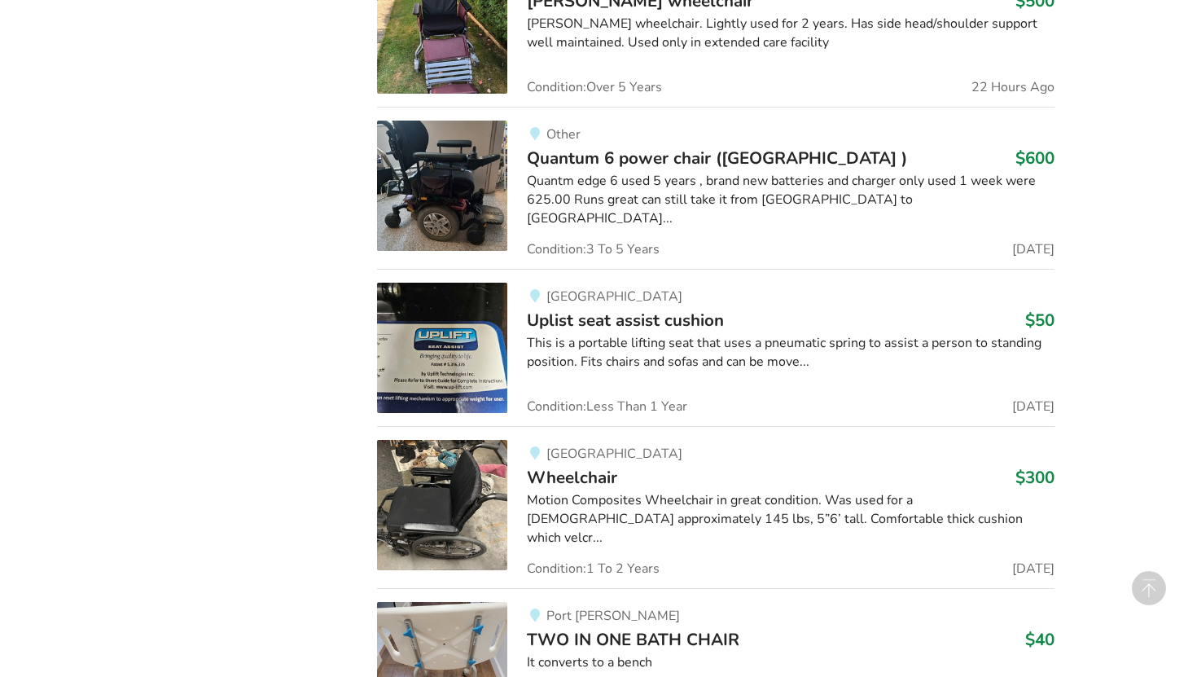
click at [584, 309] on span "Uplist seat assist cushion" at bounding box center [625, 320] width 197 height 23
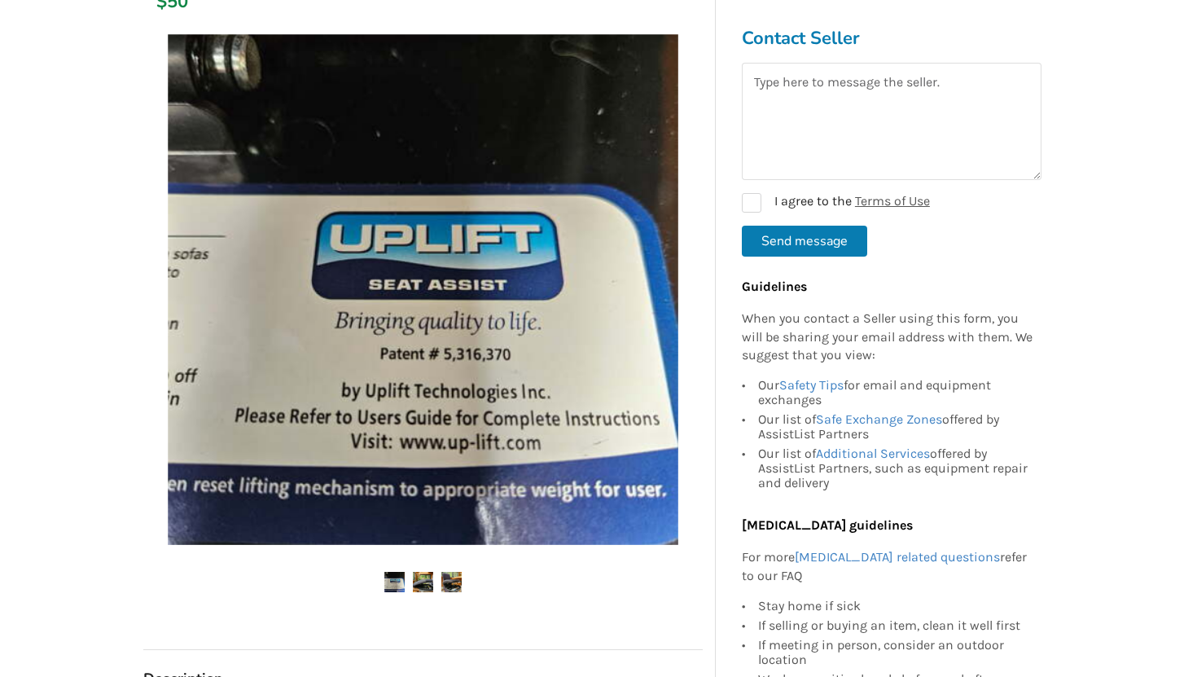
scroll to position [260, 0]
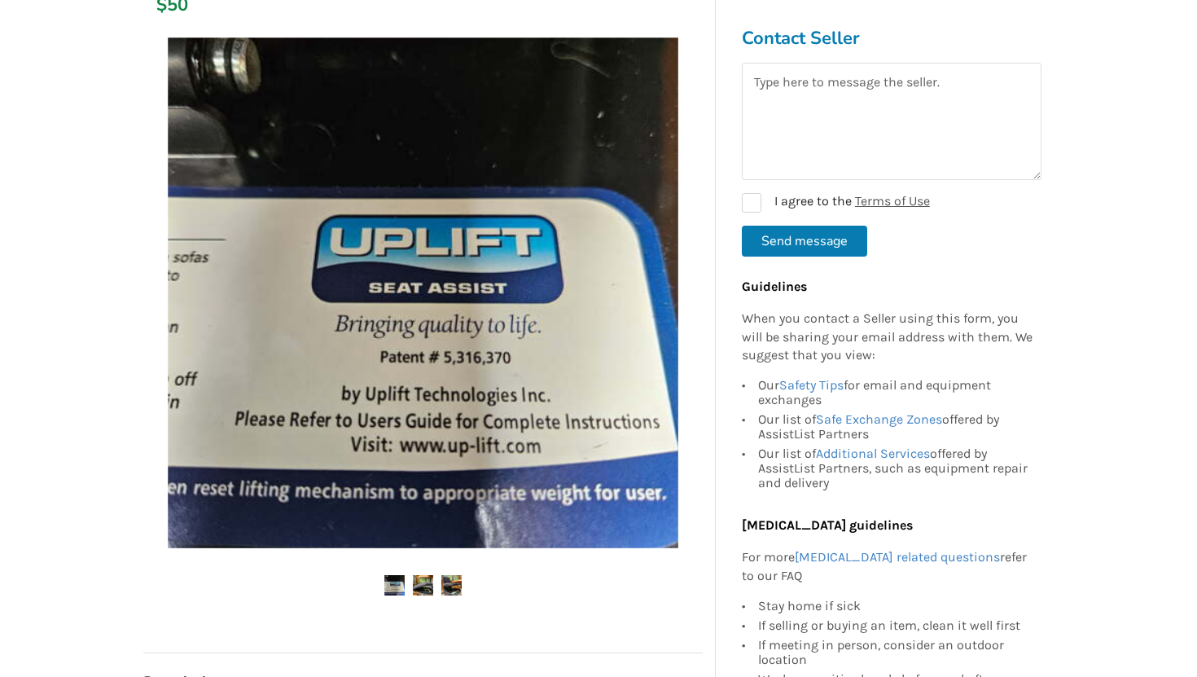
click at [419, 581] on img at bounding box center [423, 585] width 20 height 20
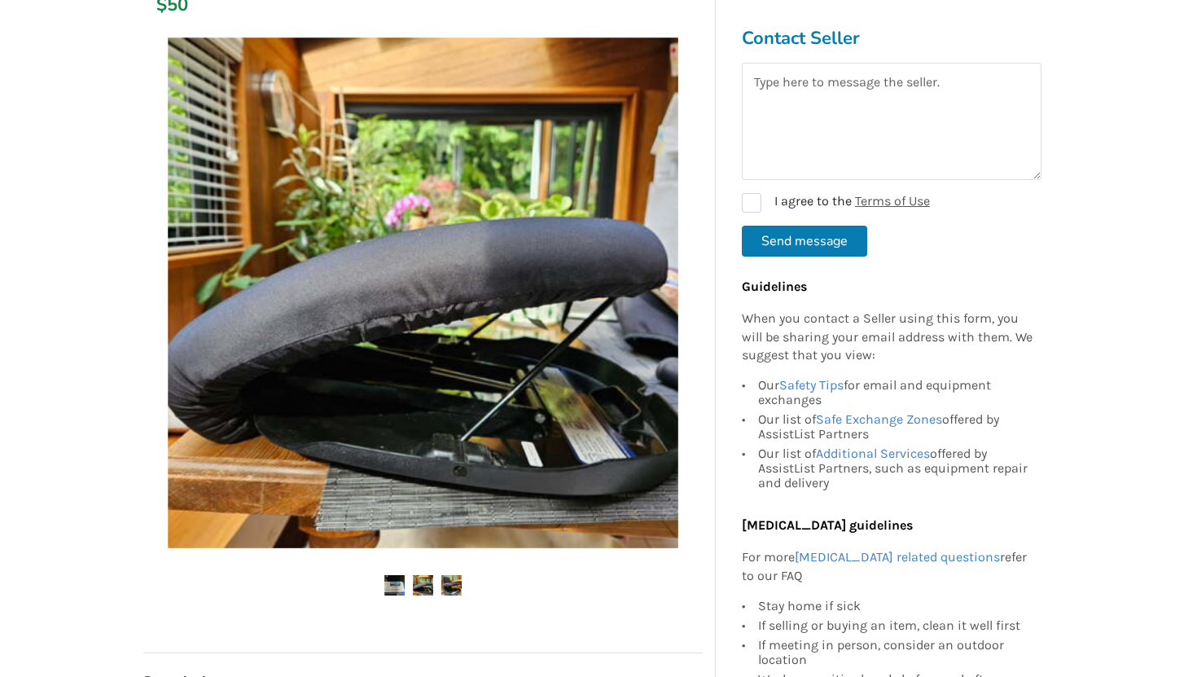
click at [447, 582] on img at bounding box center [451, 585] width 20 height 20
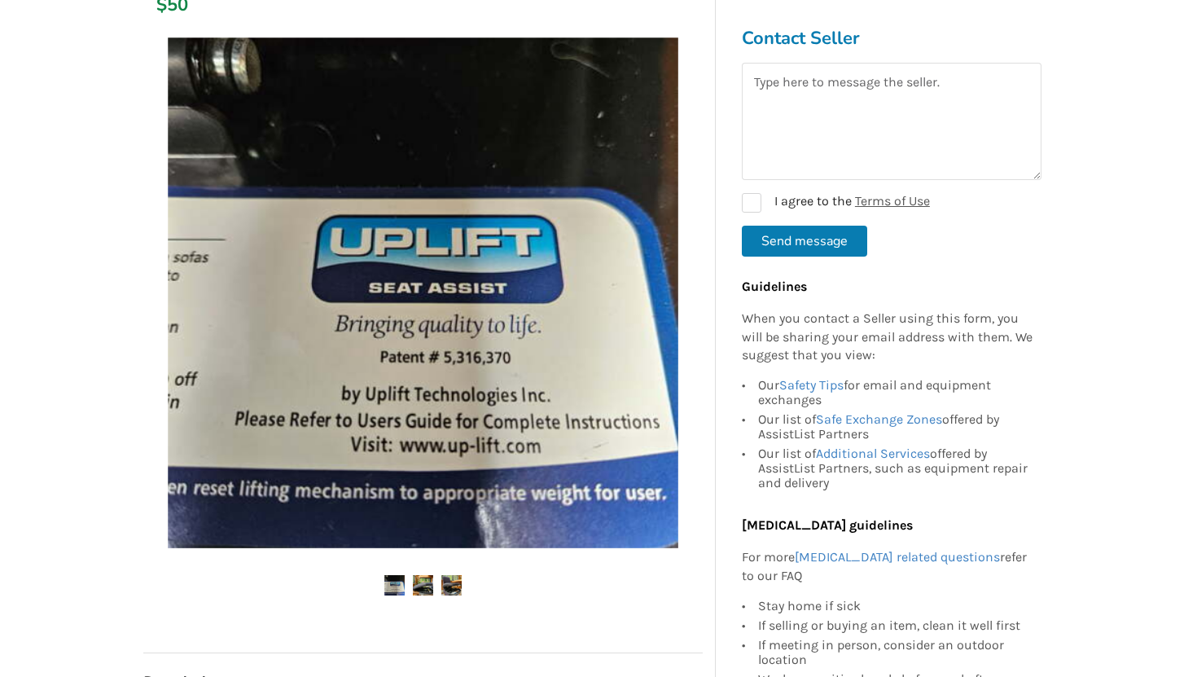
click at [394, 585] on img at bounding box center [394, 585] width 20 height 20
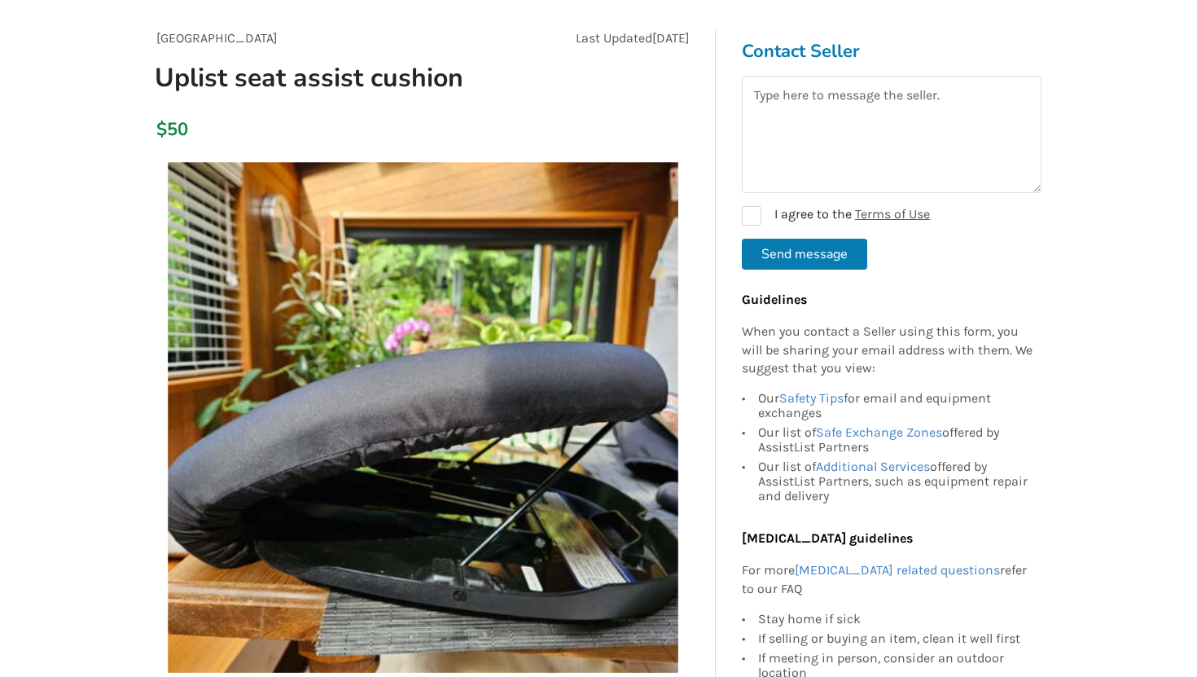
scroll to position [0, 0]
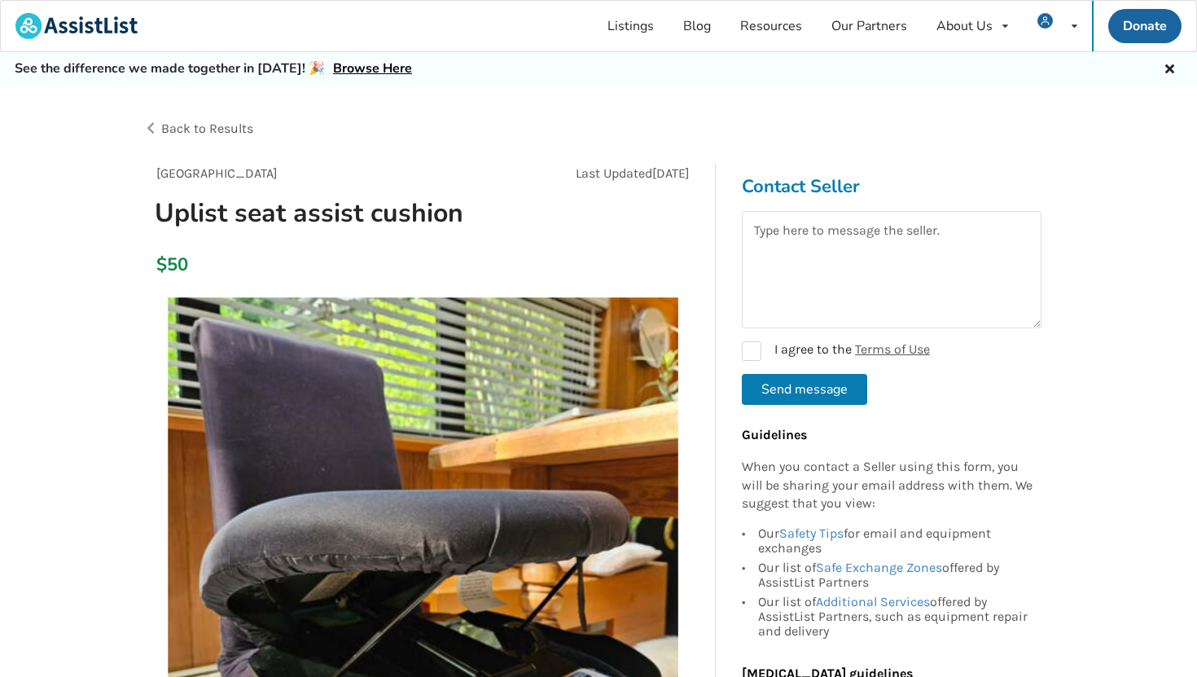
click at [204, 132] on span "Back to Results" at bounding box center [207, 128] width 92 height 15
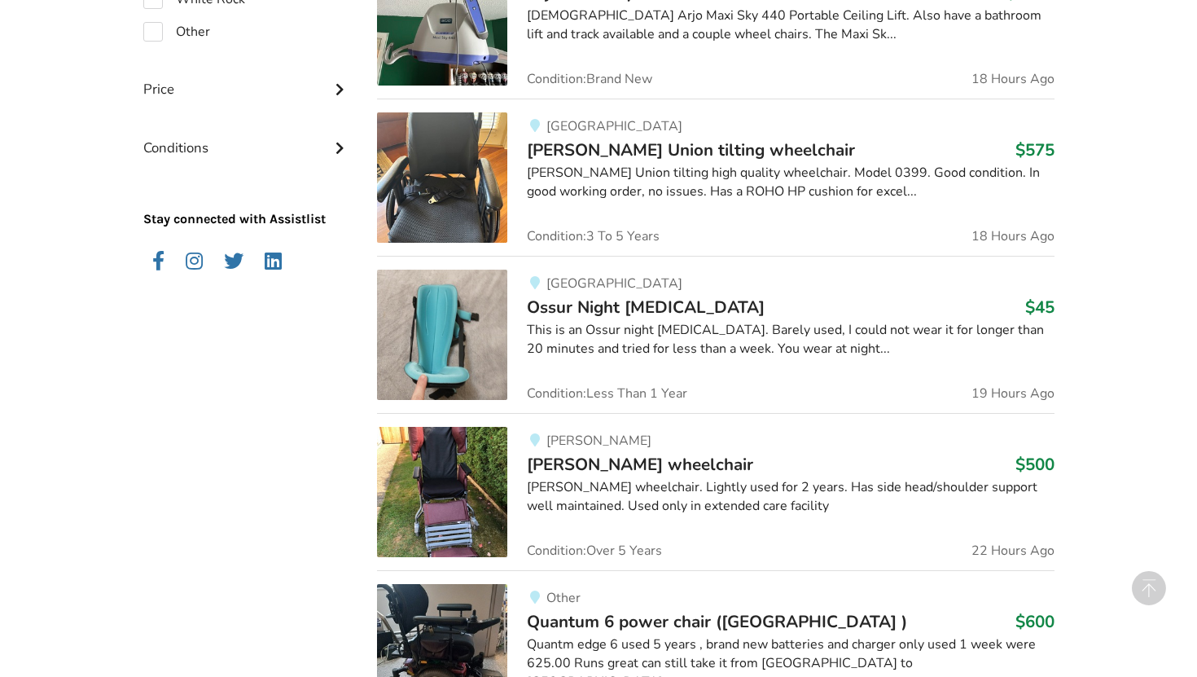
scroll to position [2080, 0]
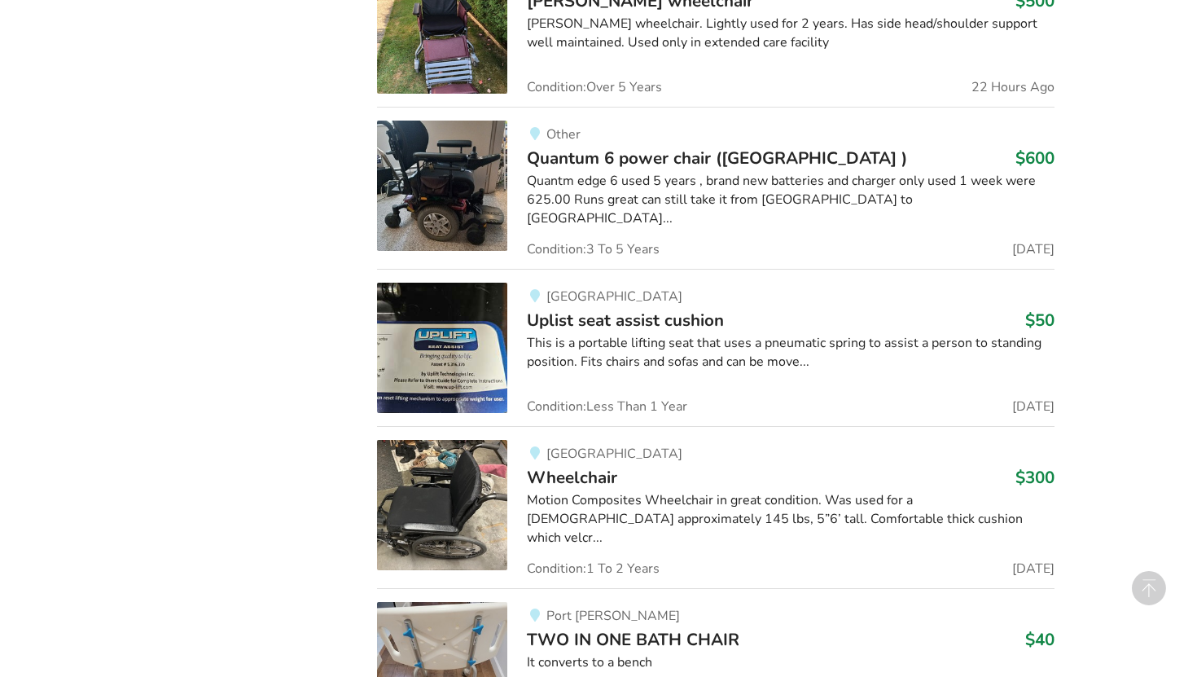
click at [597, 466] on span "Wheelchair" at bounding box center [572, 477] width 90 height 23
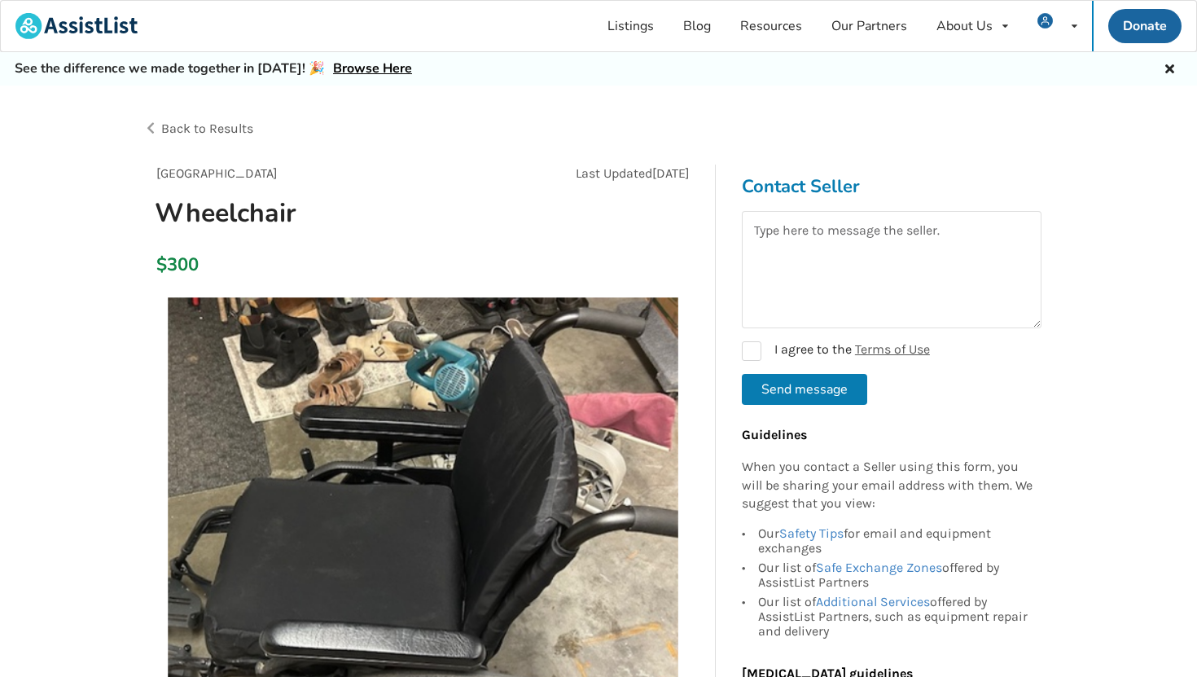
click at [221, 122] on span "Back to Results" at bounding box center [207, 128] width 92 height 15
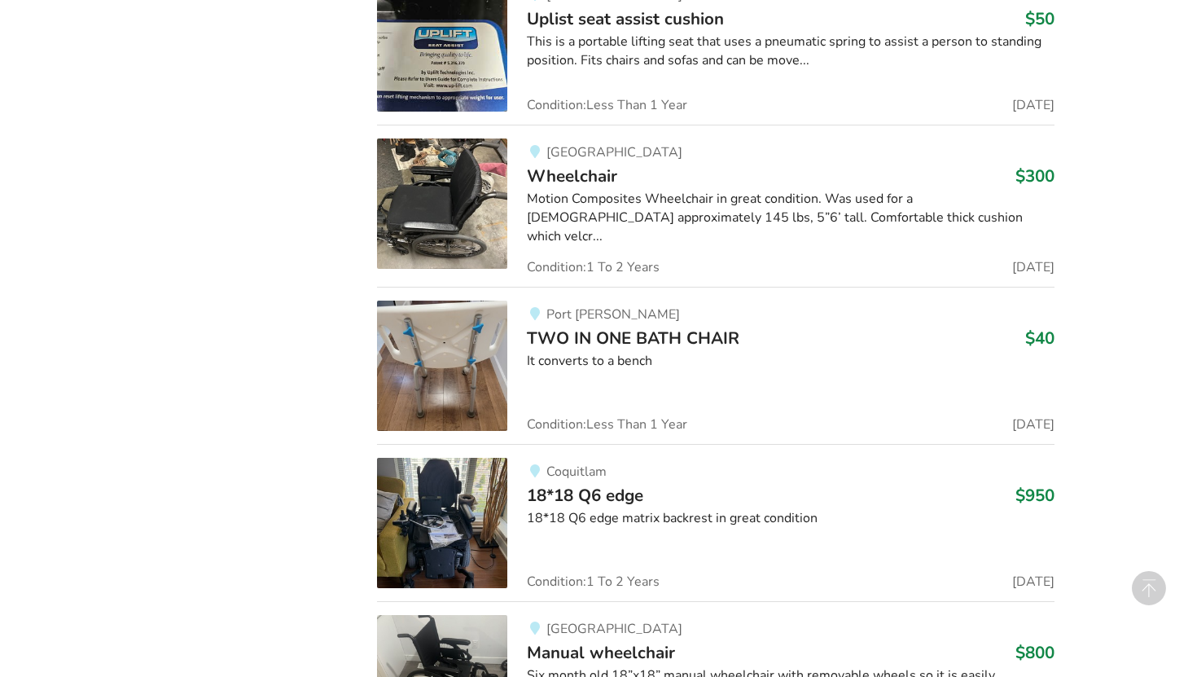
scroll to position [2383, 0]
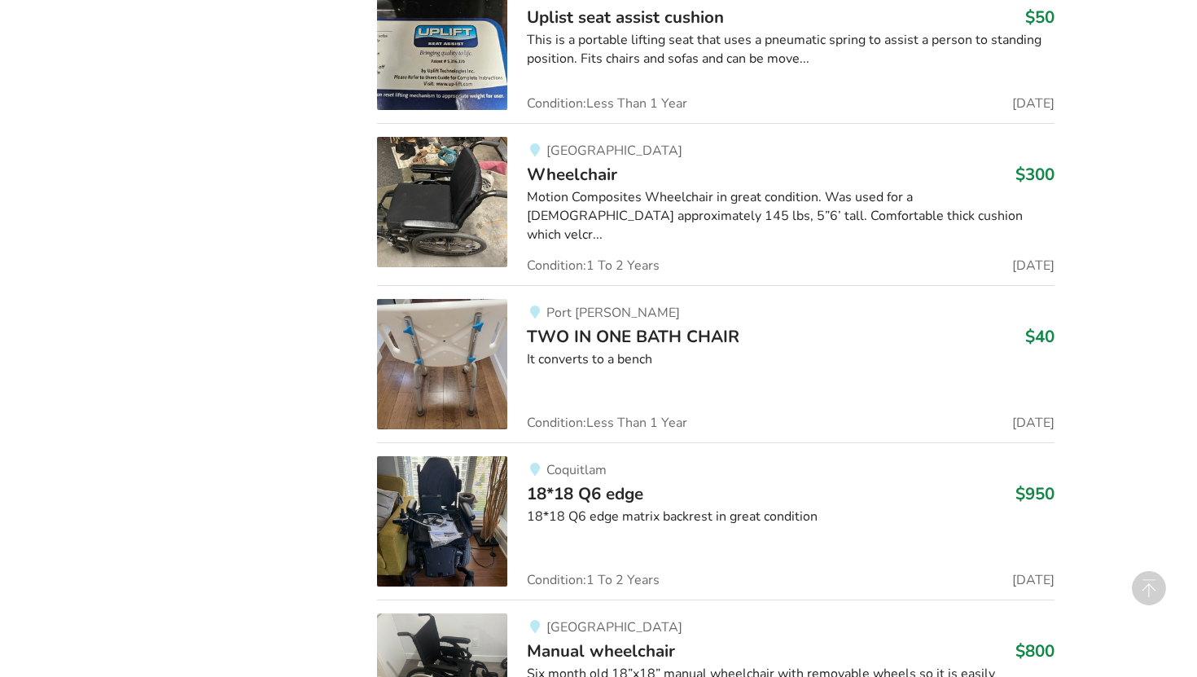
click at [566, 312] on div "Port Moody TWO IN ONE BATH CHAIR $40 It converts to a bench Condition: Less Tha…" at bounding box center [780, 364] width 546 height 130
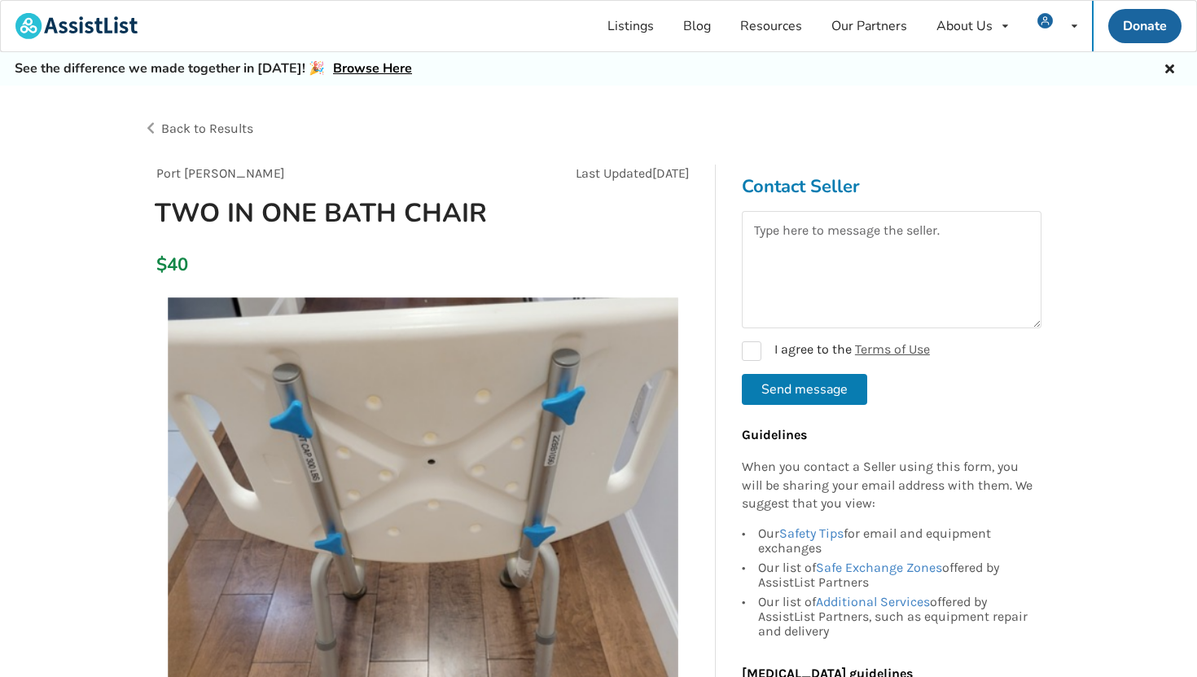
click at [221, 125] on span "Back to Results" at bounding box center [207, 128] width 92 height 15
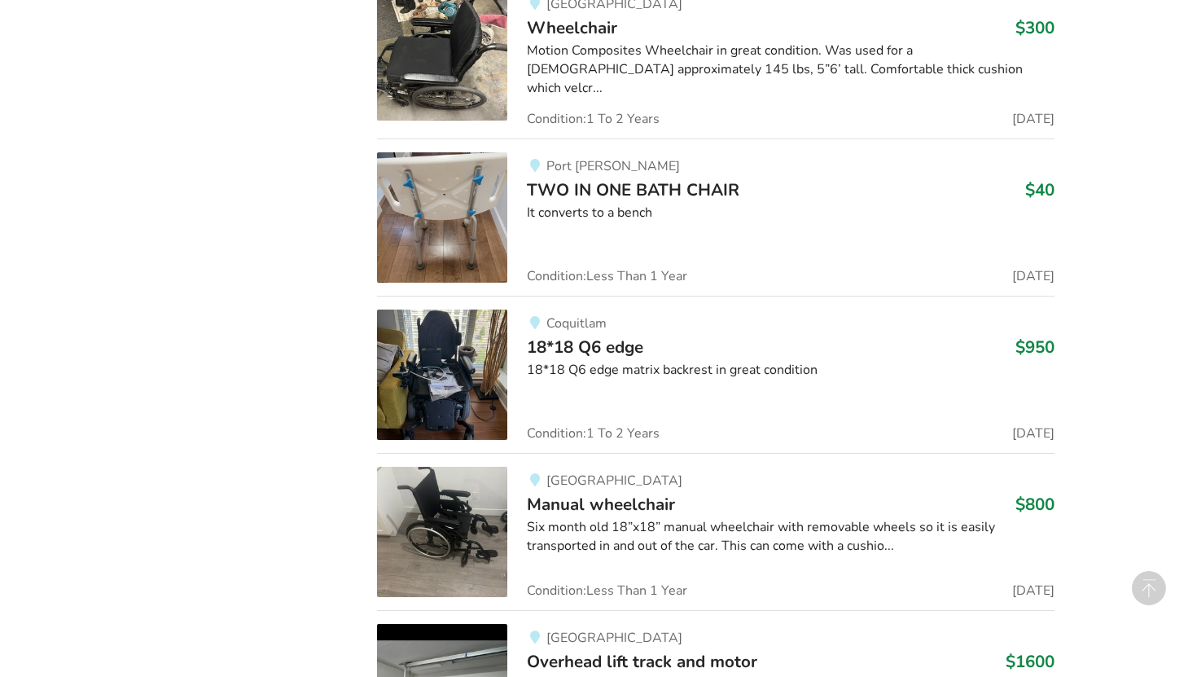
scroll to position [2554, 0]
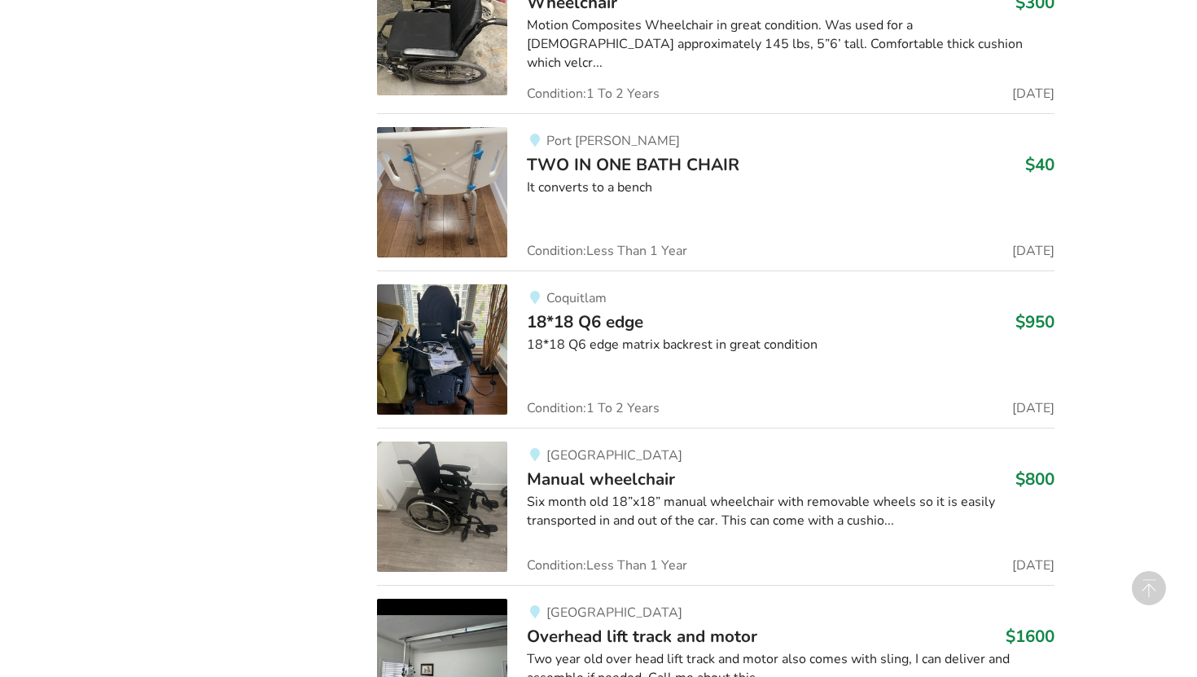
click at [587, 316] on span "18*18 Q6 edge" at bounding box center [585, 321] width 116 height 23
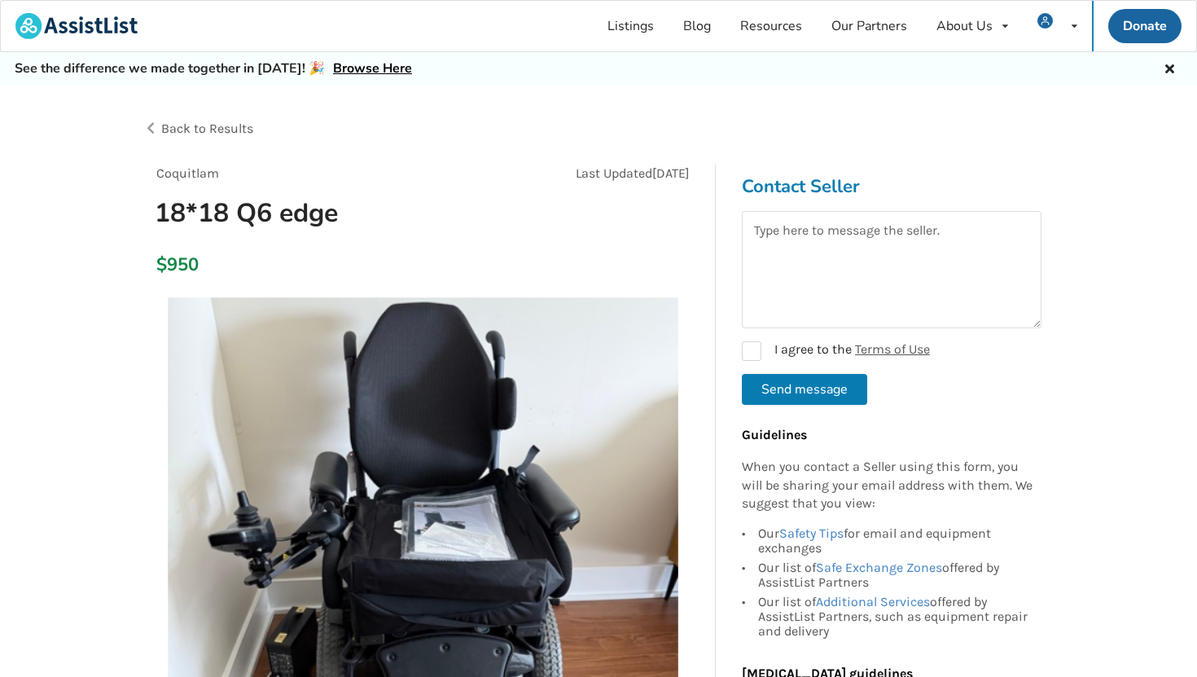
click at [223, 129] on span "Back to Results" at bounding box center [207, 128] width 92 height 15
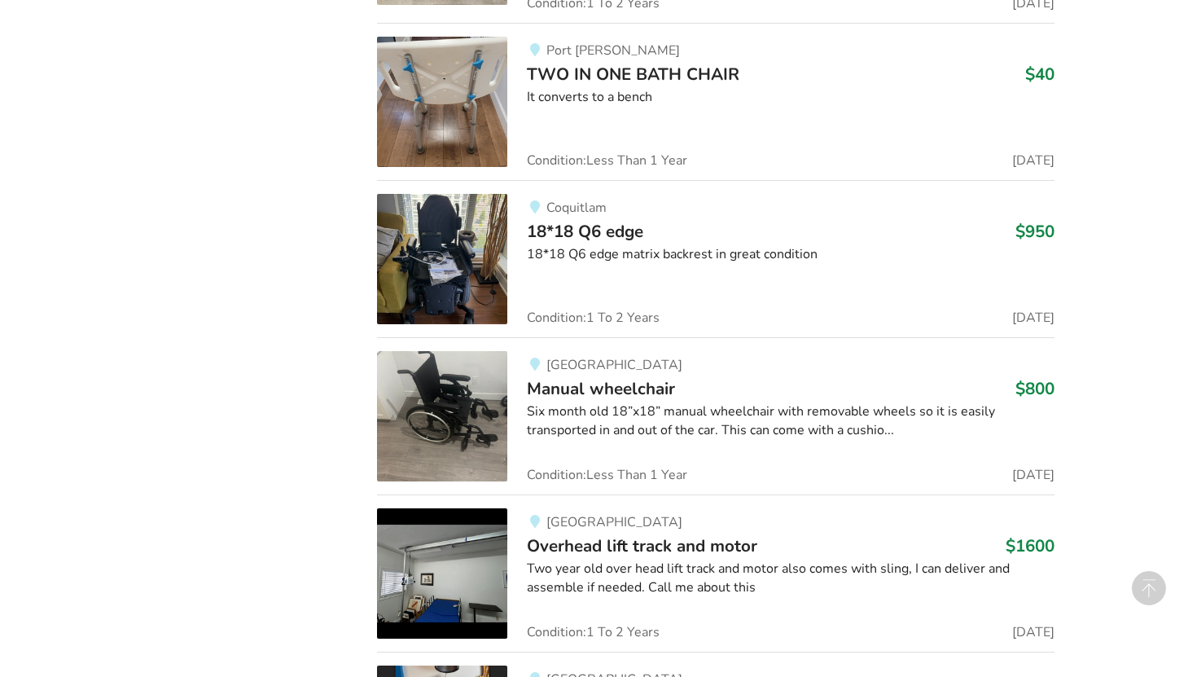
scroll to position [2671, 0]
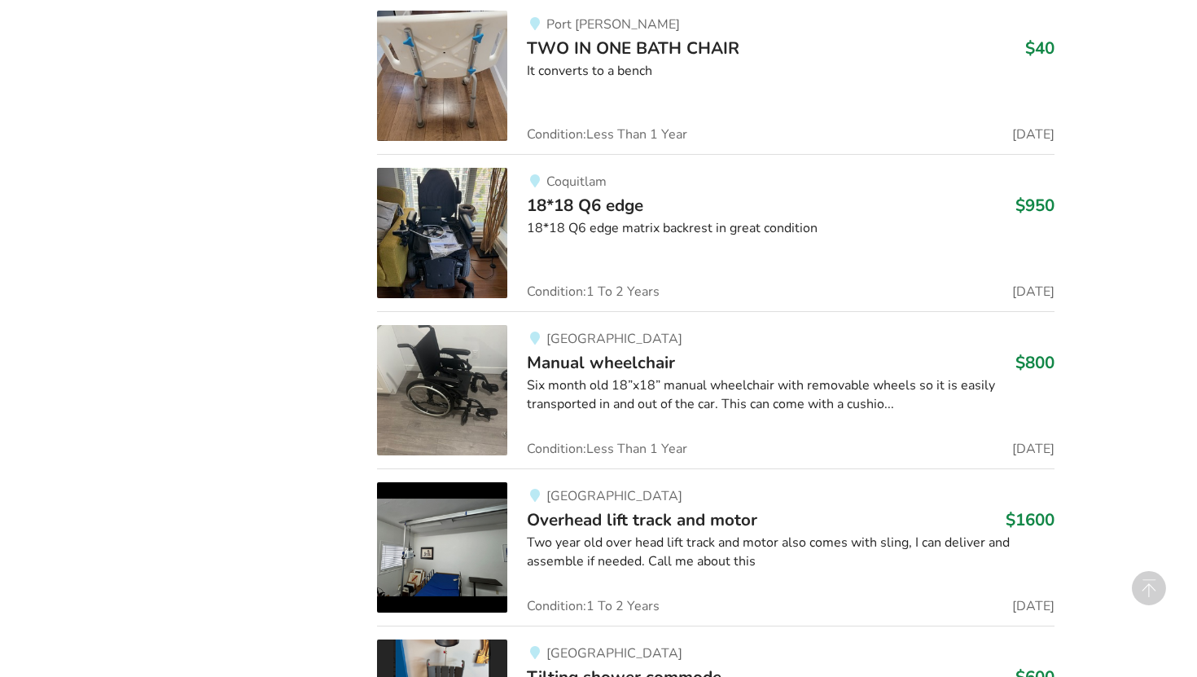
click at [544, 351] on span "Manual wheelchair" at bounding box center [601, 362] width 148 height 23
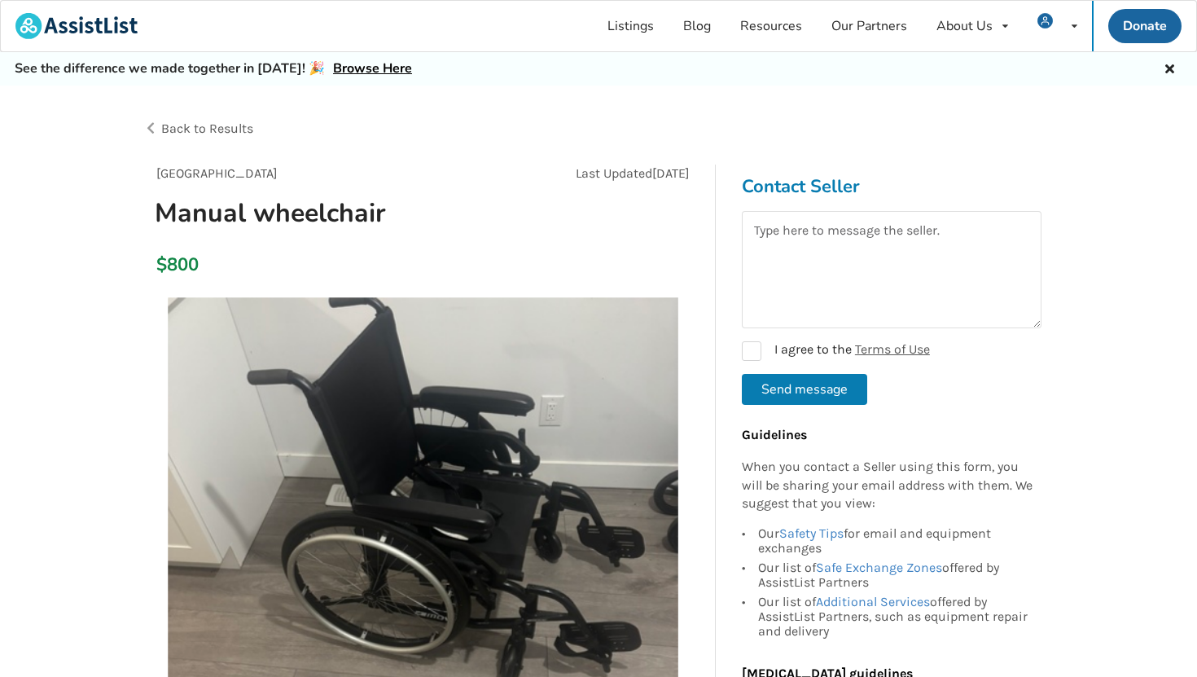
click at [221, 129] on span "Back to Results" at bounding box center [207, 128] width 92 height 15
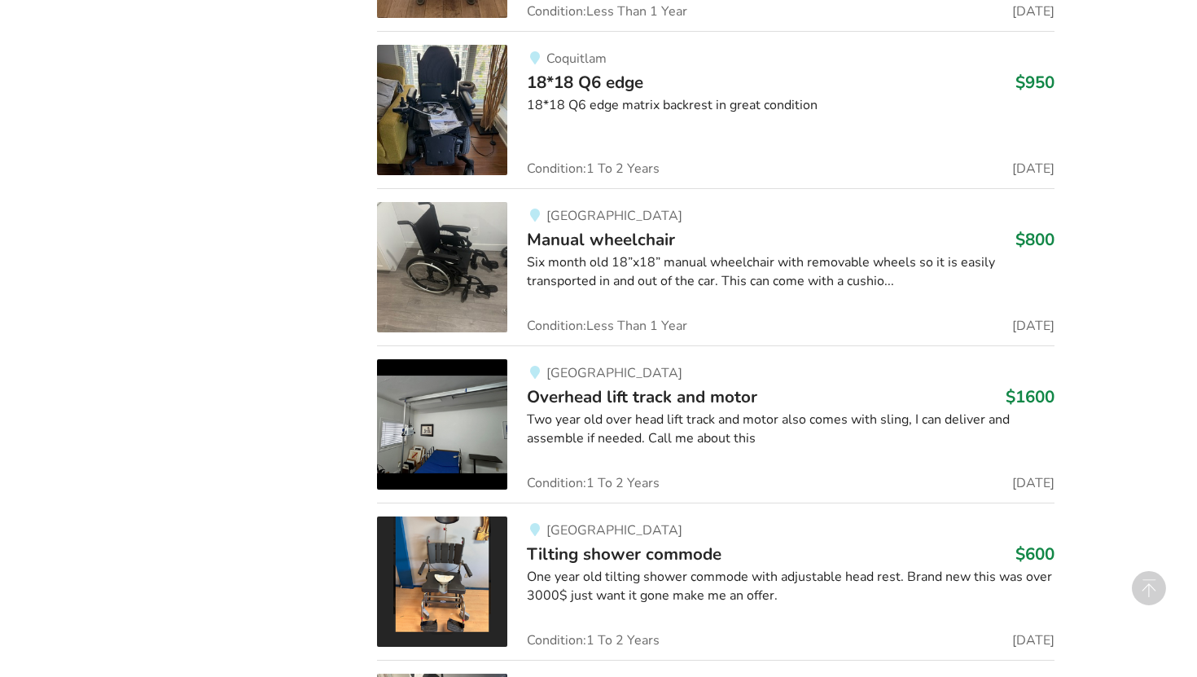
scroll to position [2802, 0]
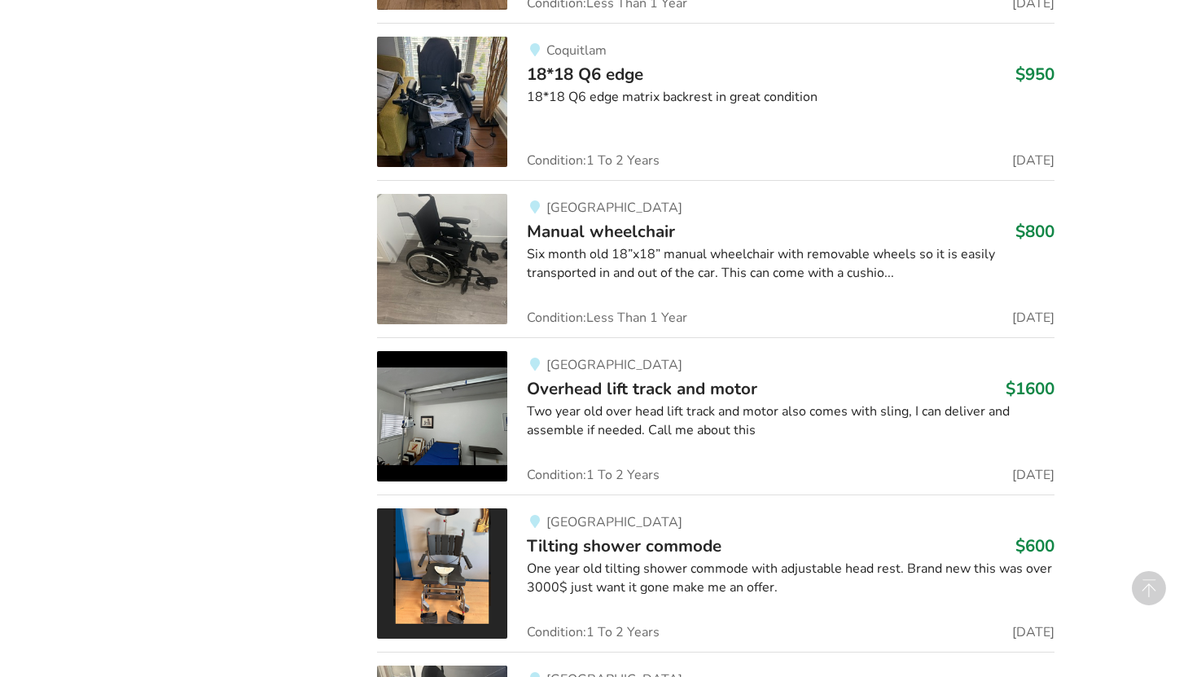
click at [560, 387] on span "Overhead lift track and motor" at bounding box center [642, 388] width 230 height 23
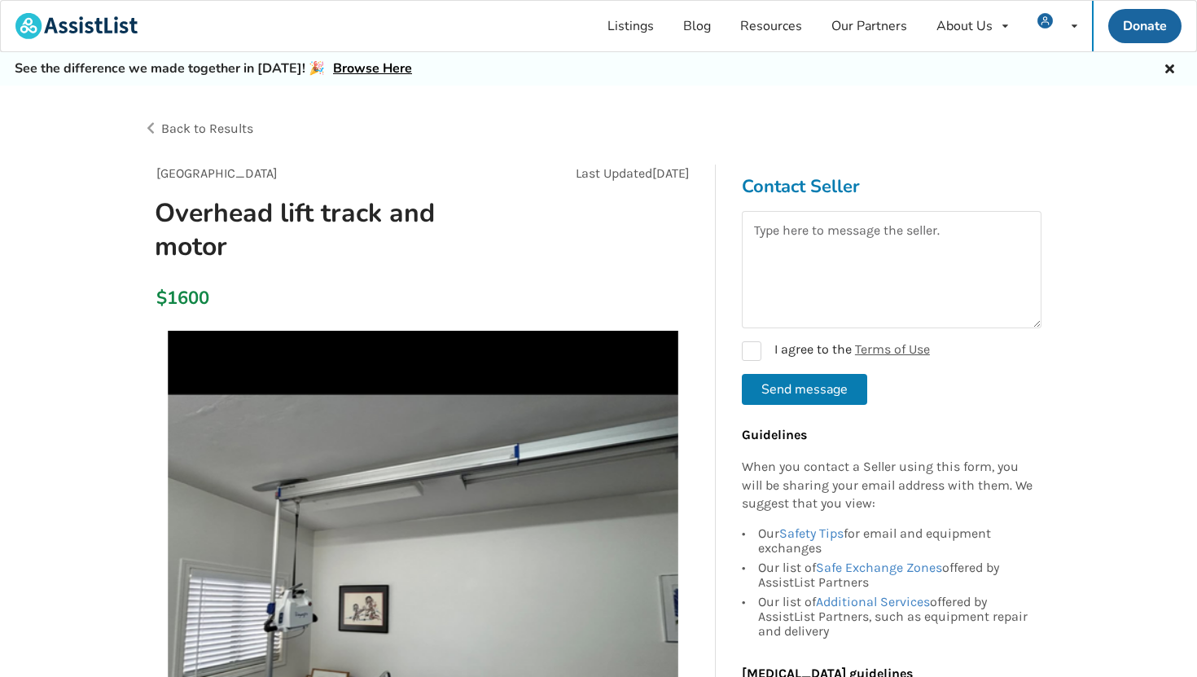
click at [236, 126] on span "Back to Results" at bounding box center [207, 128] width 92 height 15
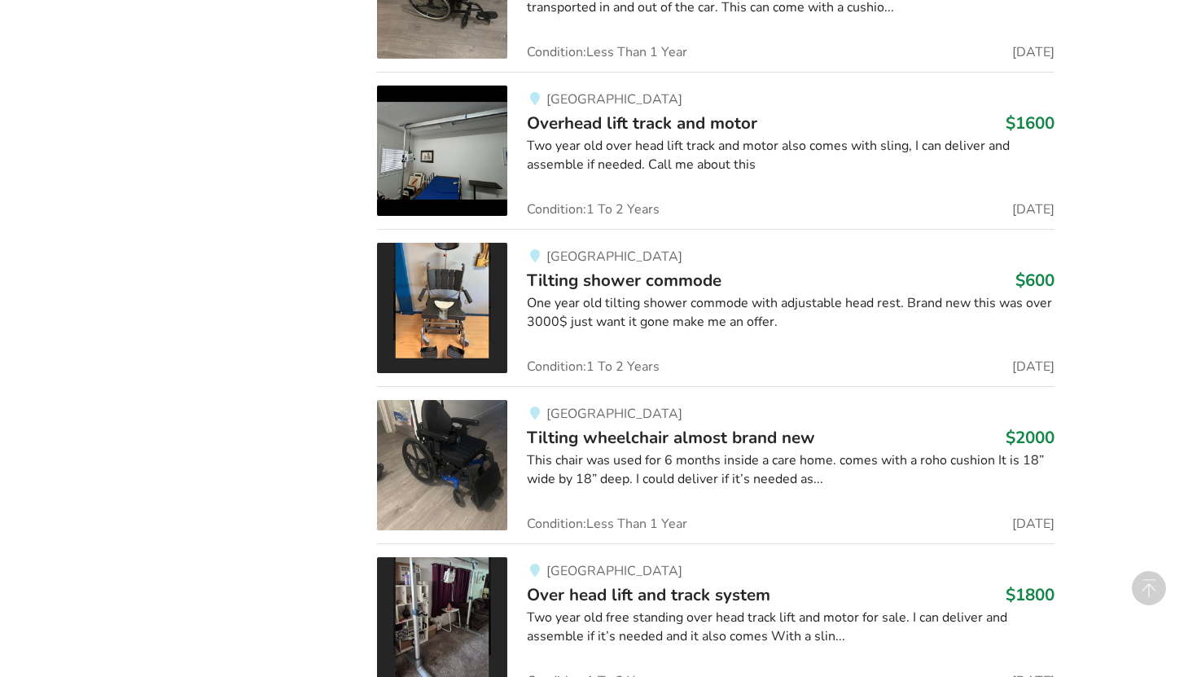
scroll to position [3086, 0]
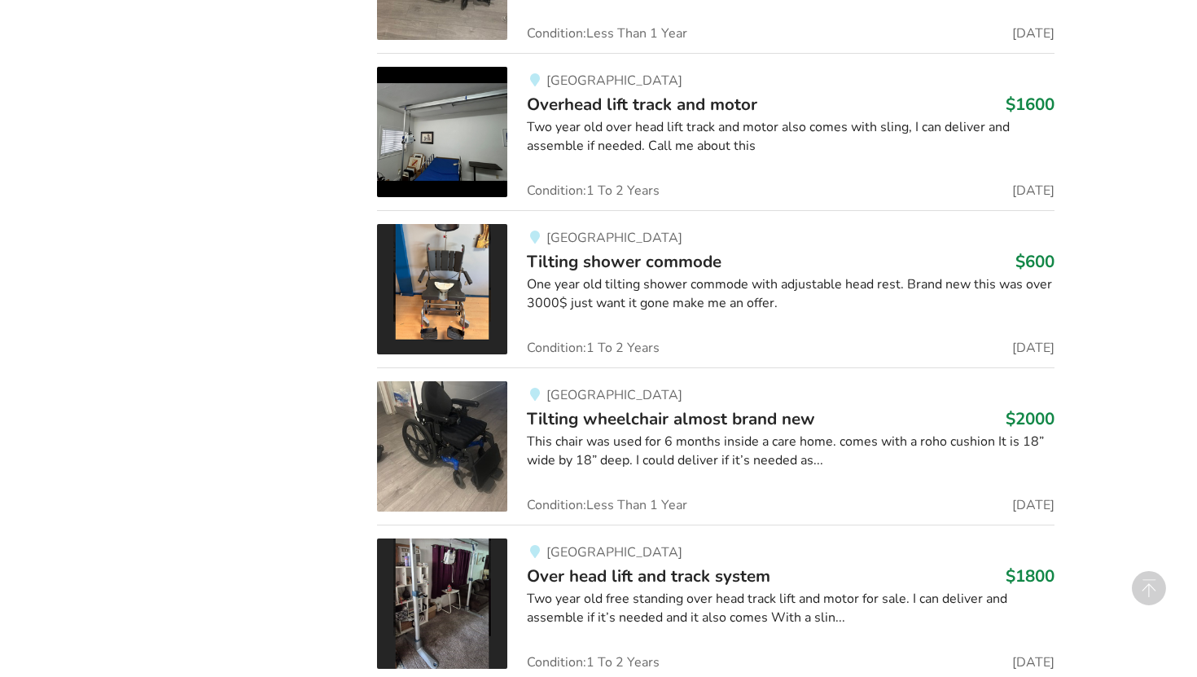
click at [572, 258] on span "Tilting shower commode" at bounding box center [624, 261] width 195 height 23
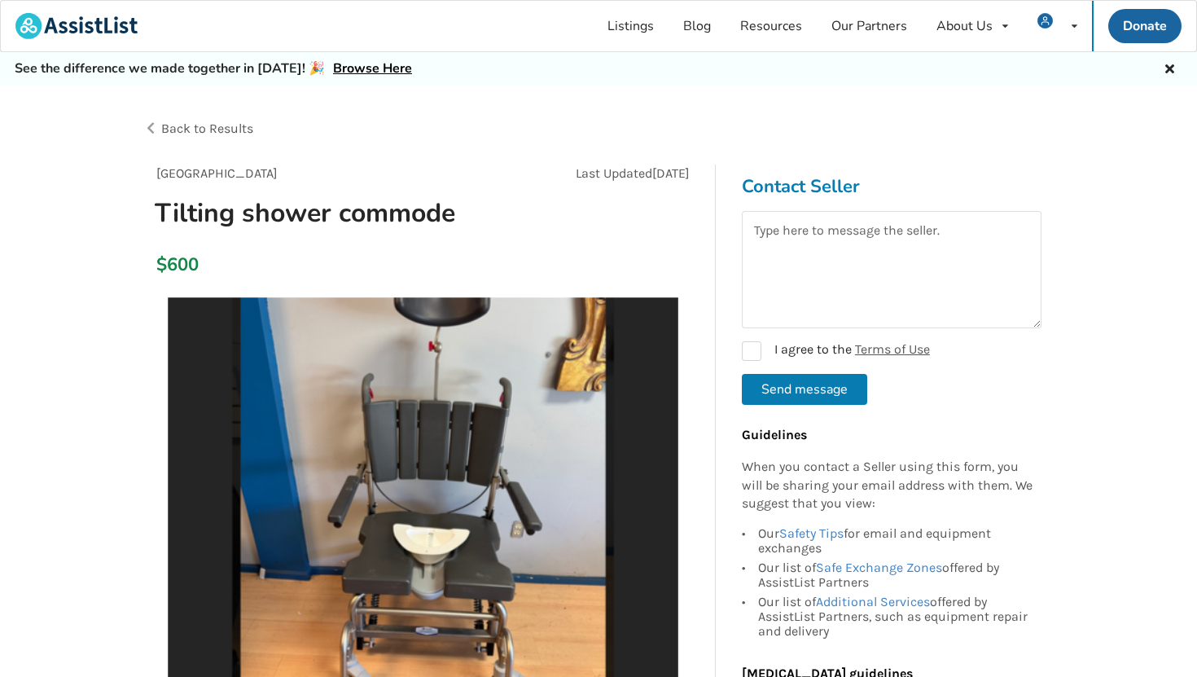
click at [237, 126] on span "Back to Results" at bounding box center [207, 128] width 92 height 15
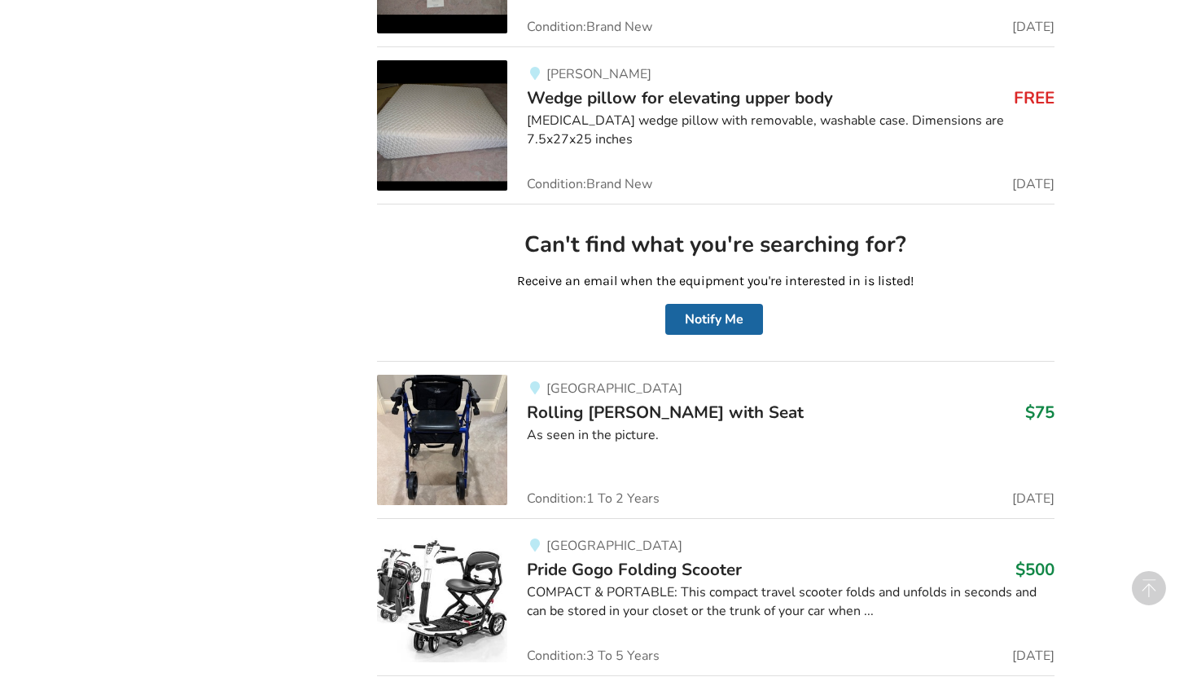
scroll to position [4198, 0]
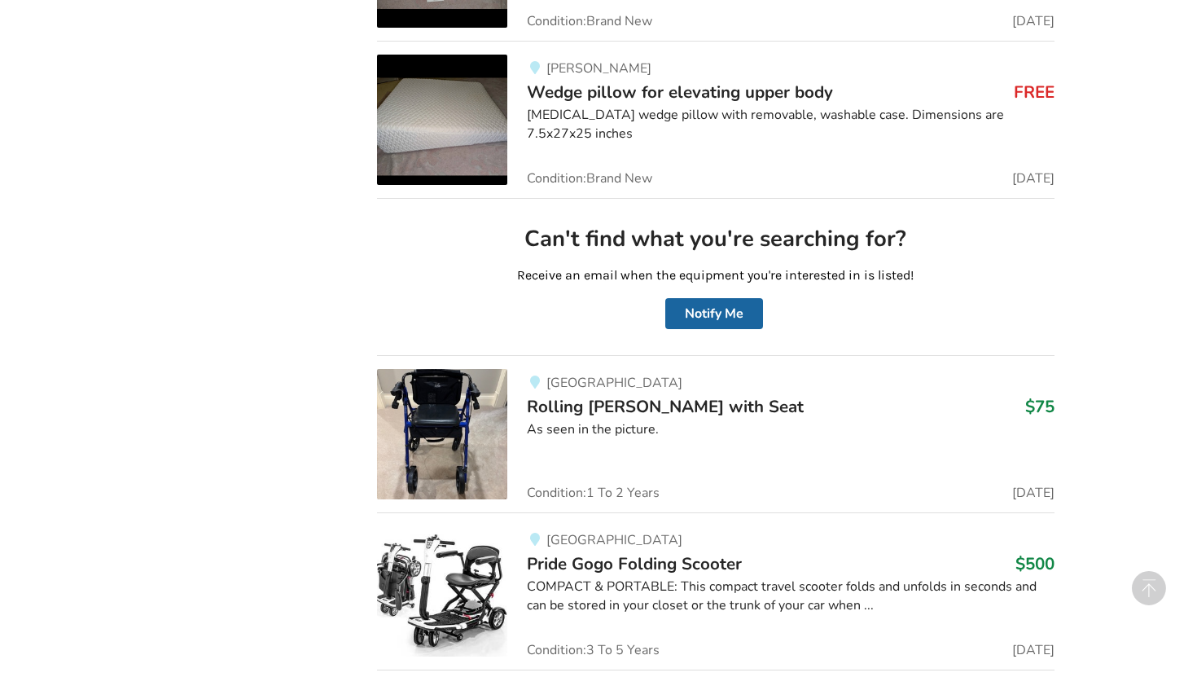
click at [542, 397] on span "Rolling Walker with Seat" at bounding box center [665, 406] width 277 height 23
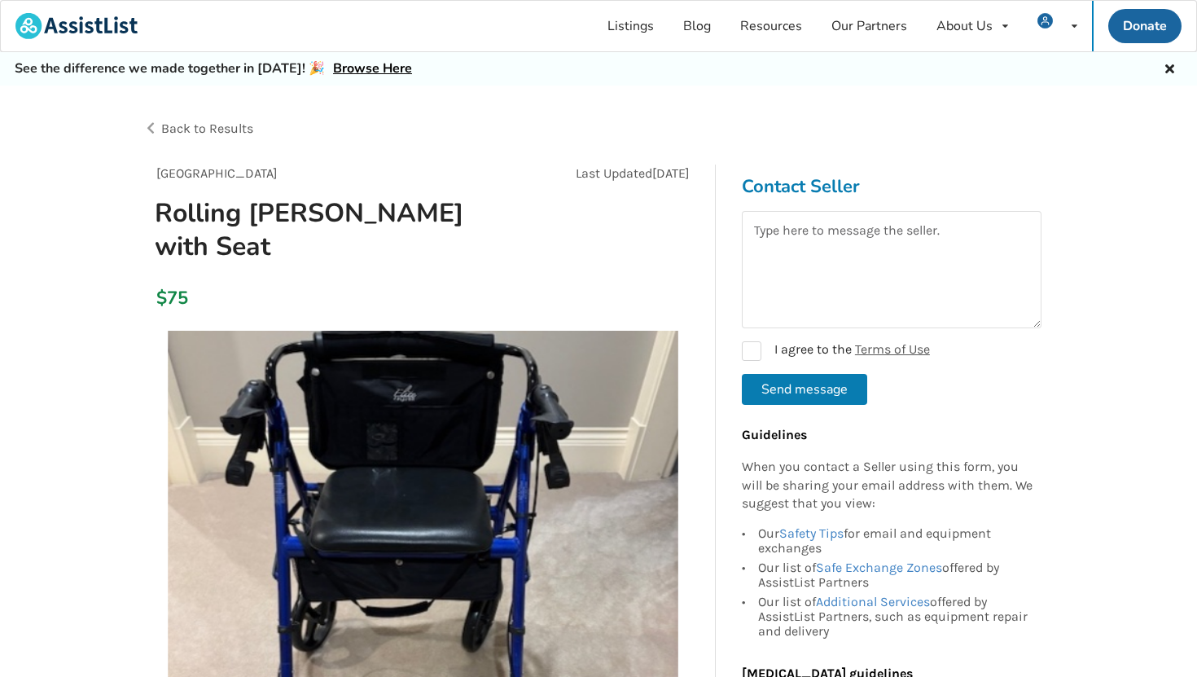
click at [219, 125] on span "Back to Results" at bounding box center [207, 128] width 92 height 15
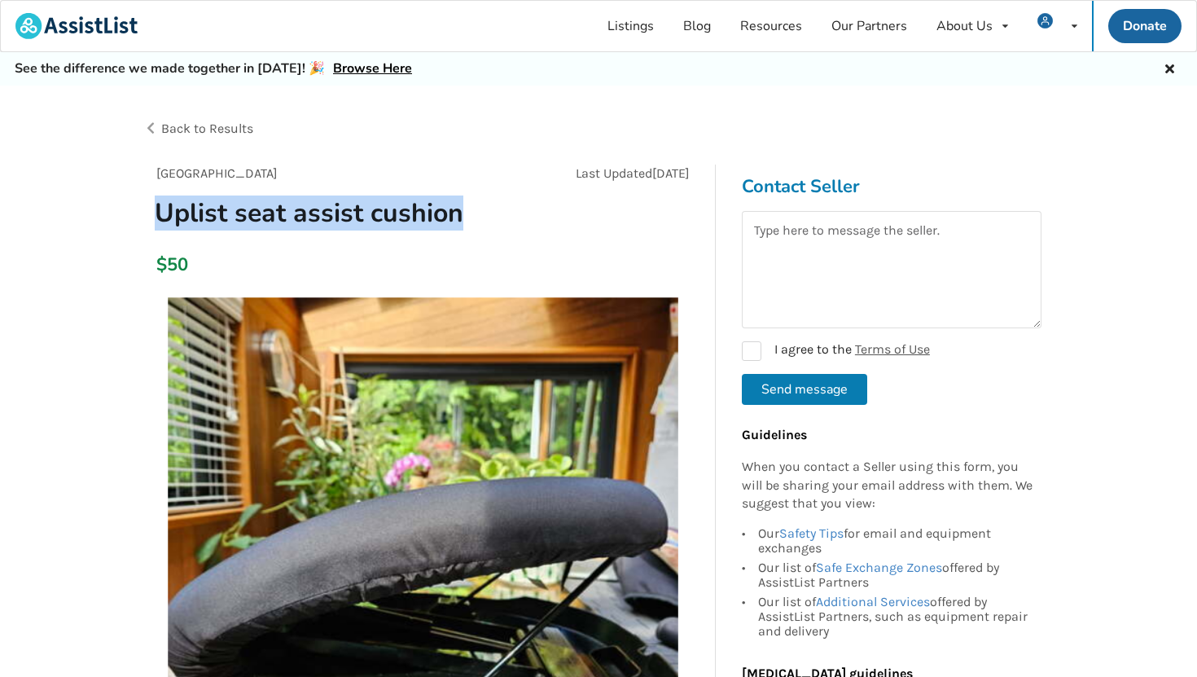
drag, startPoint x: 469, startPoint y: 216, endPoint x: 160, endPoint y: 212, distance: 309.5
click at [160, 212] on h1 "Uplist seat assist cushion" at bounding box center [334, 212] width 385 height 33
copy h1 "Uplist seat assist cushion"
